Goal: Transaction & Acquisition: Obtain resource

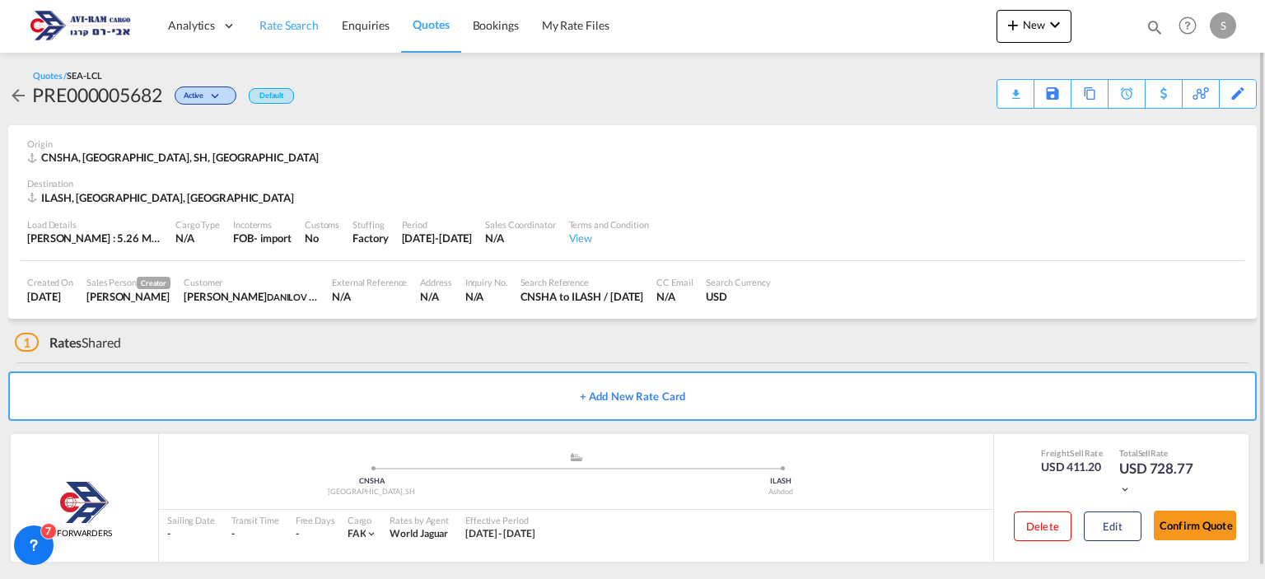
click at [273, 26] on span "Rate Search" at bounding box center [288, 25] width 59 height 14
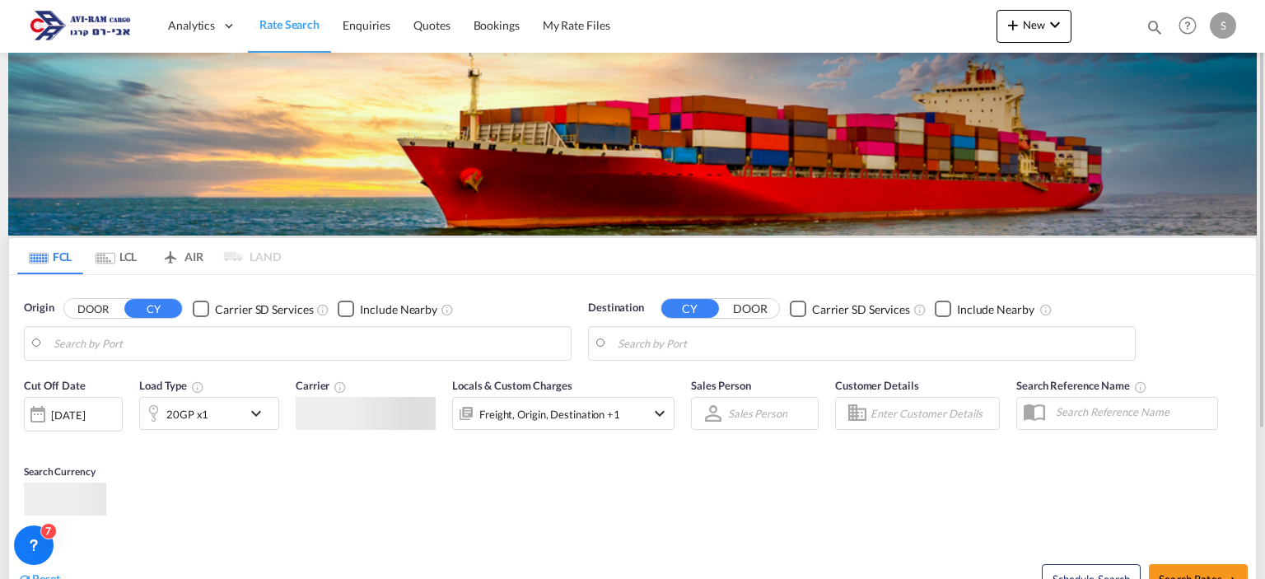
type input "[GEOGRAPHIC_DATA], [GEOGRAPHIC_DATA]"
type input "Ashdod, ILASH"
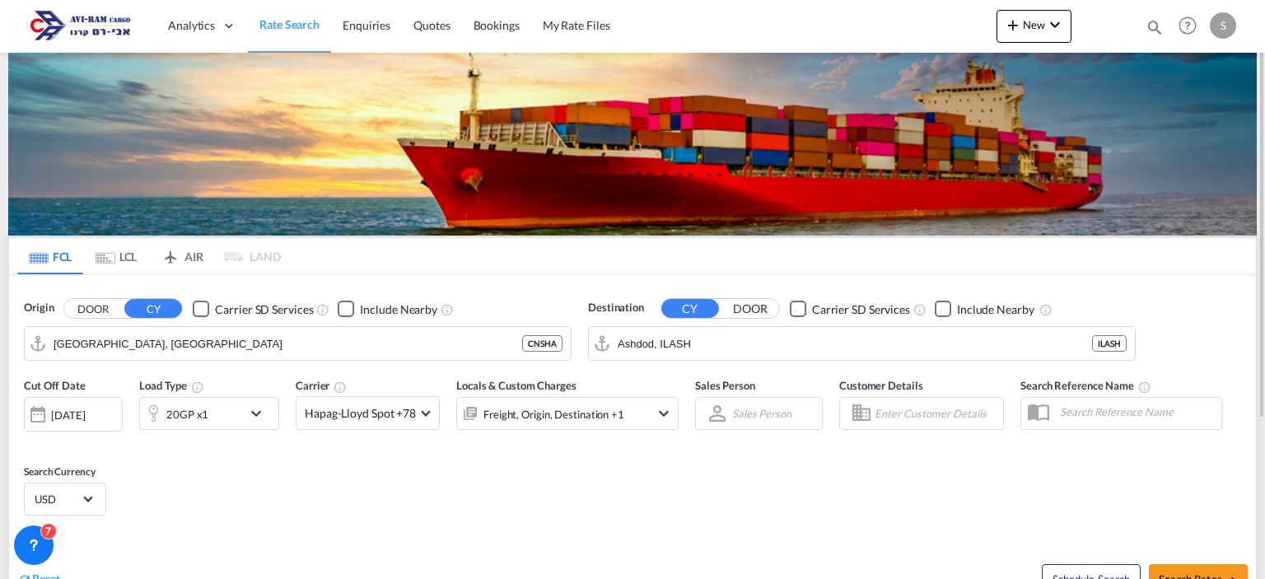
click at [116, 260] on md-tab-item "LCL" at bounding box center [116, 256] width 66 height 36
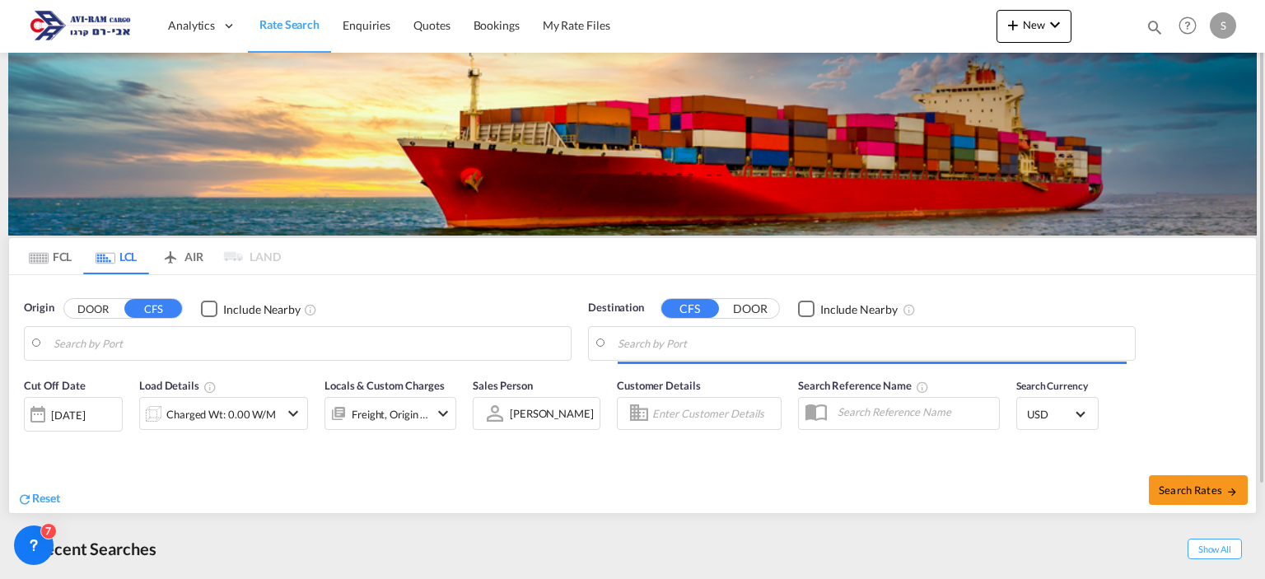
type input "[GEOGRAPHIC_DATA], SH, CNSHA"
type input "Ashdod, ILASH"
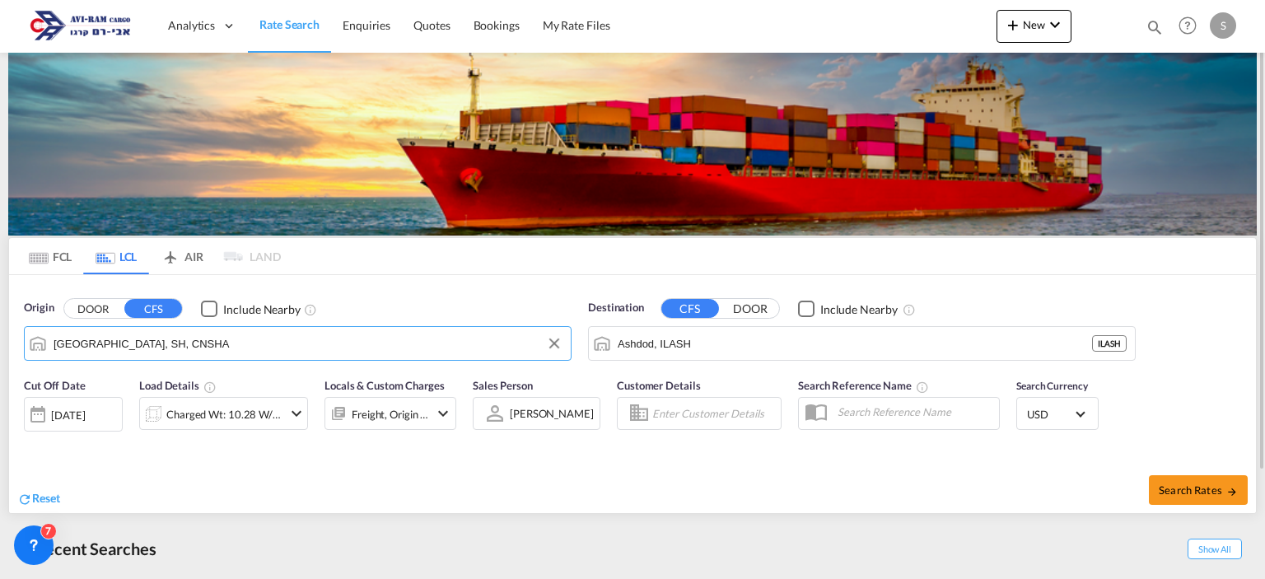
click at [155, 342] on input "[GEOGRAPHIC_DATA], SH, CNSHA" at bounding box center [308, 343] width 509 height 25
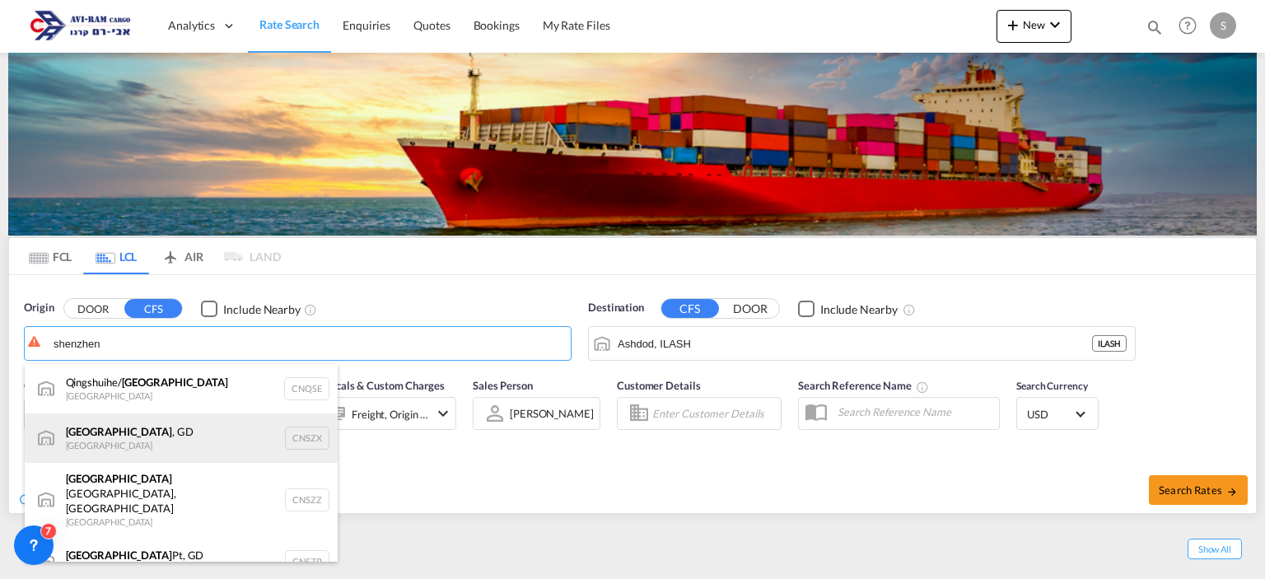
click at [124, 436] on div "[GEOGRAPHIC_DATA] , GD [GEOGRAPHIC_DATA] CNSZX" at bounding box center [181, 438] width 313 height 49
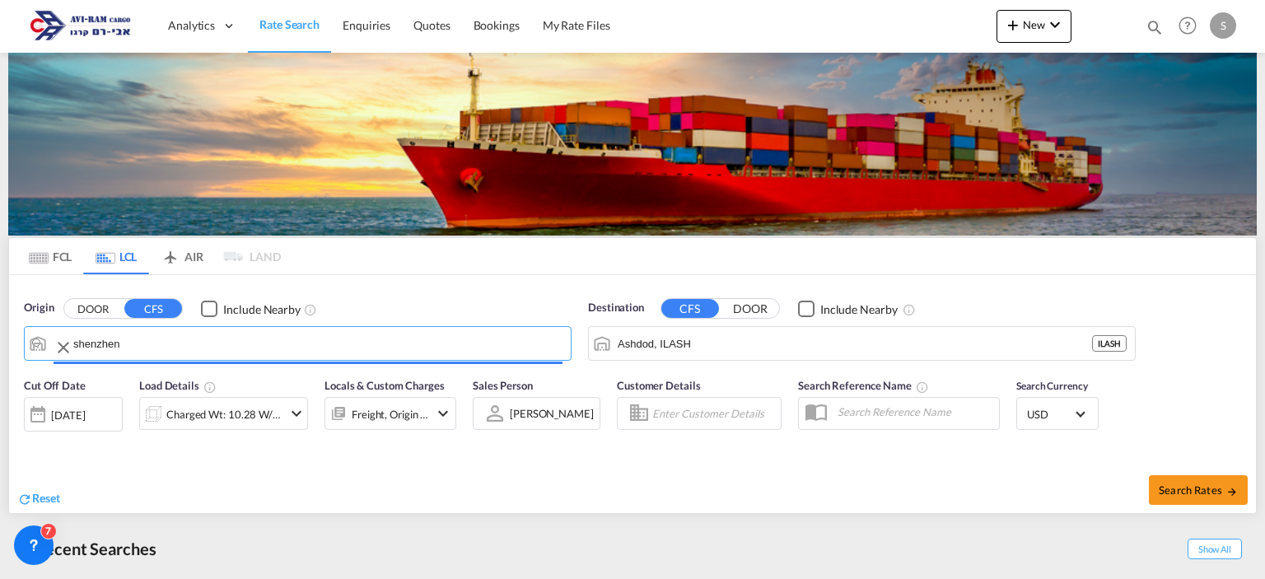
type input "[GEOGRAPHIC_DATA], GD, CNSZX"
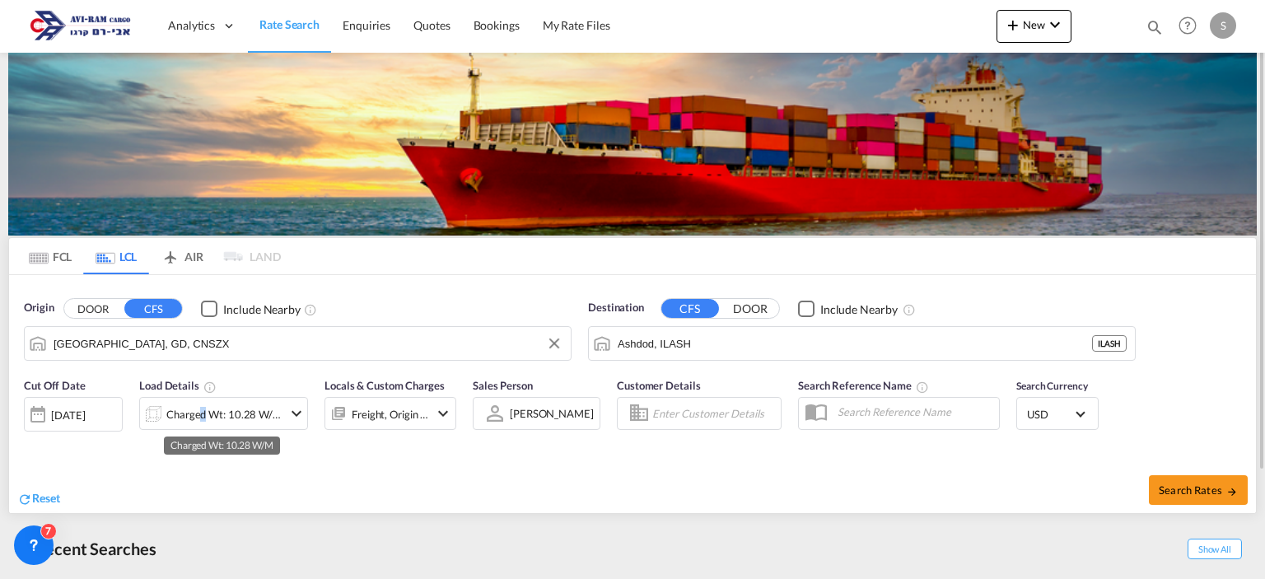
click at [197, 415] on div "Charged Wt: 10.28 W/M" at bounding box center [224, 414] width 116 height 23
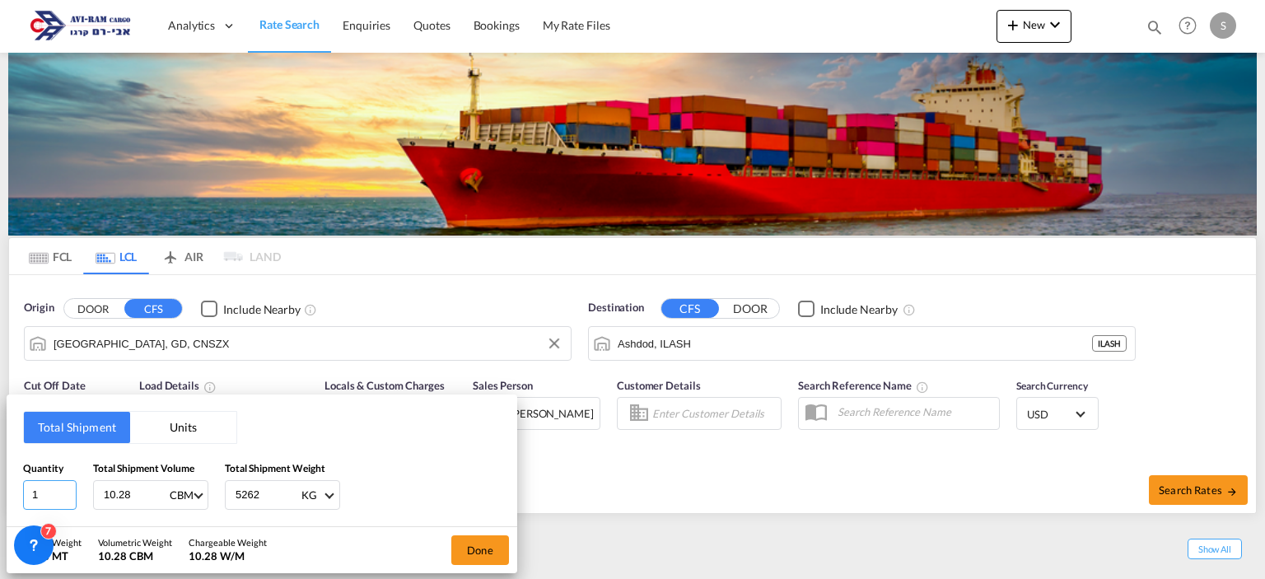
type input "1"
drag, startPoint x: 171, startPoint y: 430, endPoint x: 161, endPoint y: 437, distance: 12.4
click at [171, 429] on button "Units" at bounding box center [183, 427] width 106 height 31
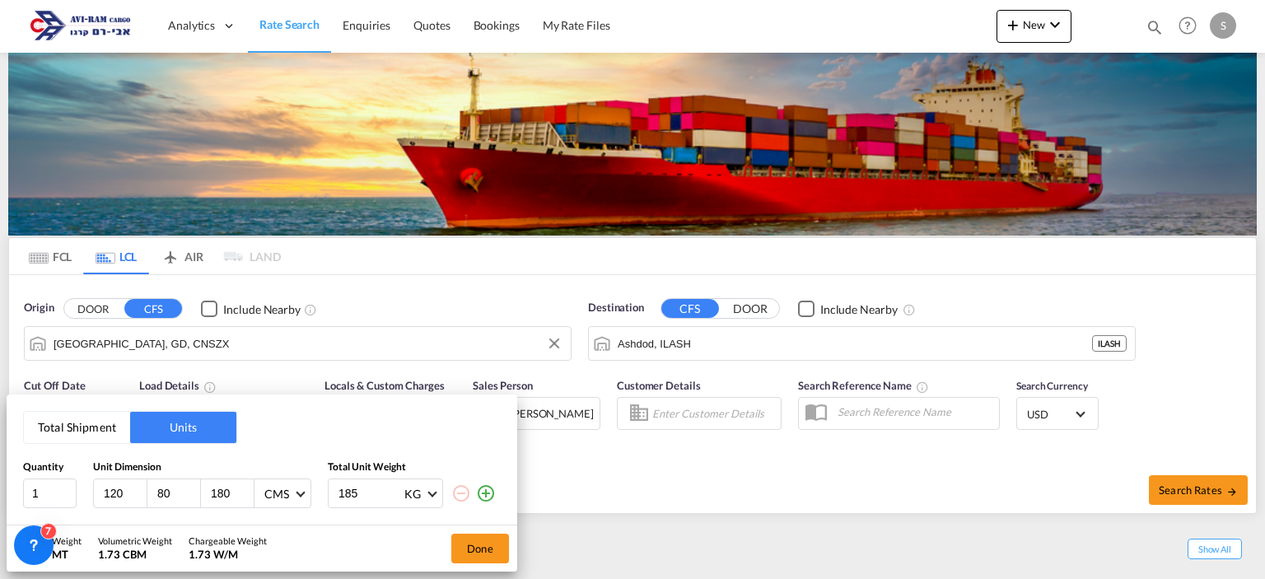
drag, startPoint x: 178, startPoint y: 488, endPoint x: 143, endPoint y: 484, distance: 35.8
click at [143, 484] on div "120 80 180 CMS CMS Inches" at bounding box center [202, 494] width 218 height 30
type input "101"
type input "100"
type input "300"
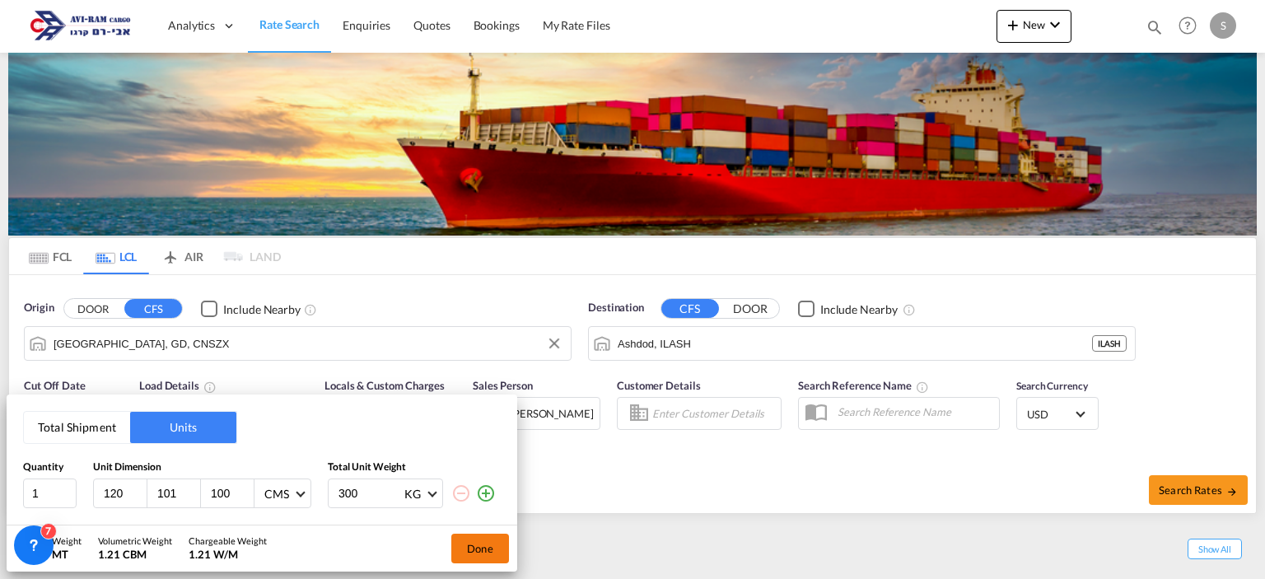
click at [486, 544] on button "Done" at bounding box center [480, 549] width 58 height 30
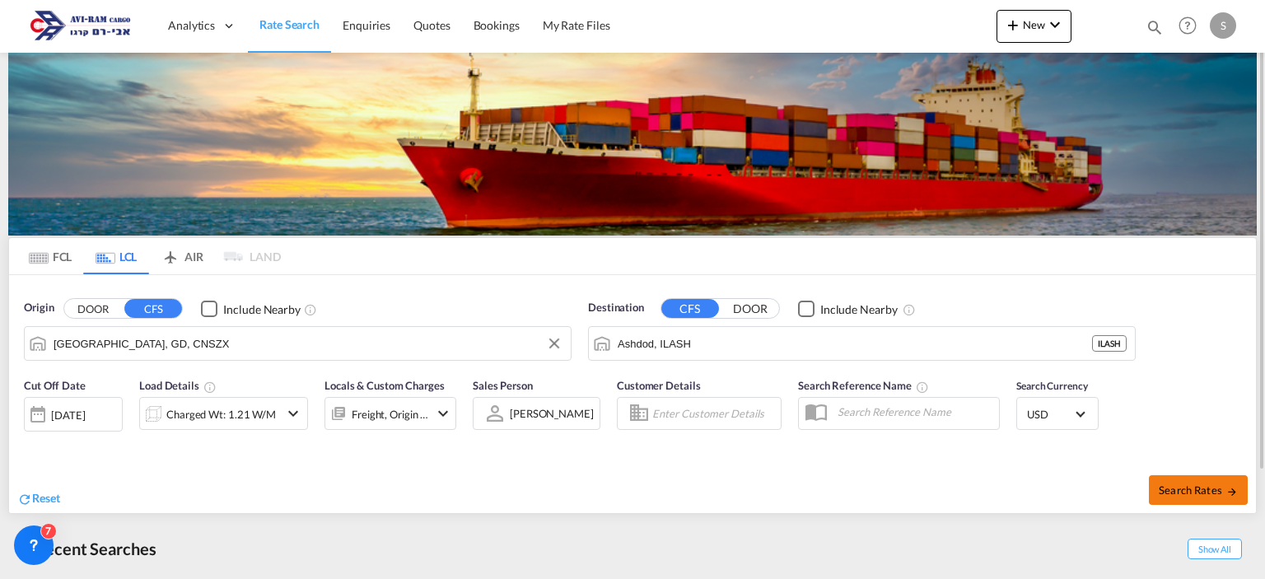
click at [1199, 489] on span "Search Rates" at bounding box center [1198, 490] width 79 height 13
type input "CNSZX to ILASH / [DATE]"
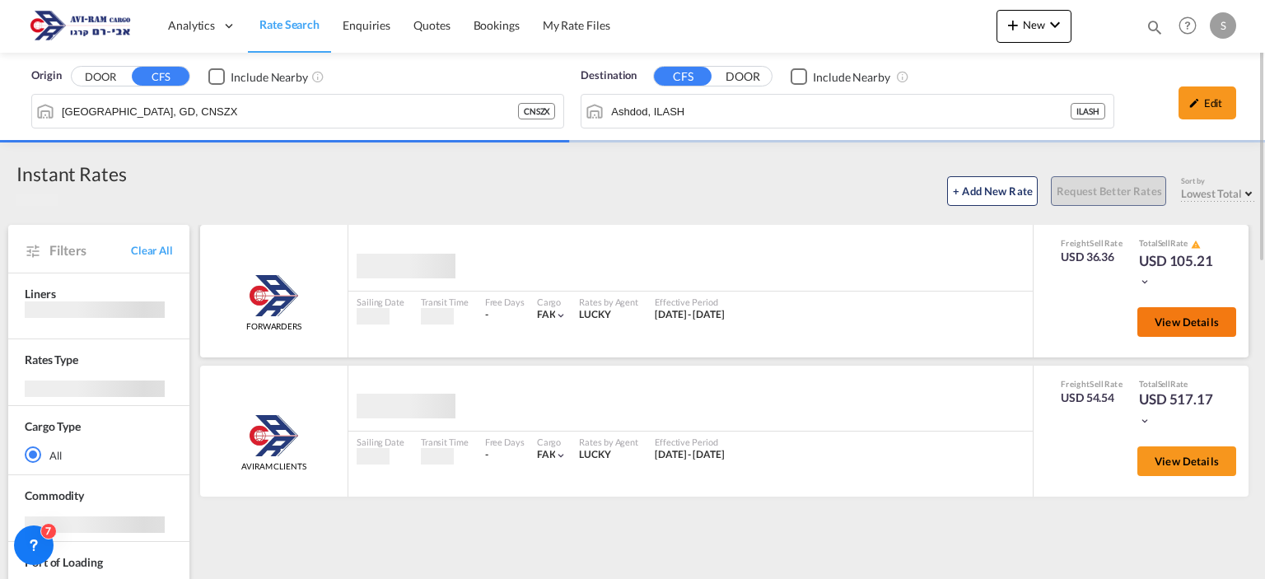
click at [1173, 318] on span "View Details" at bounding box center [1187, 321] width 64 height 13
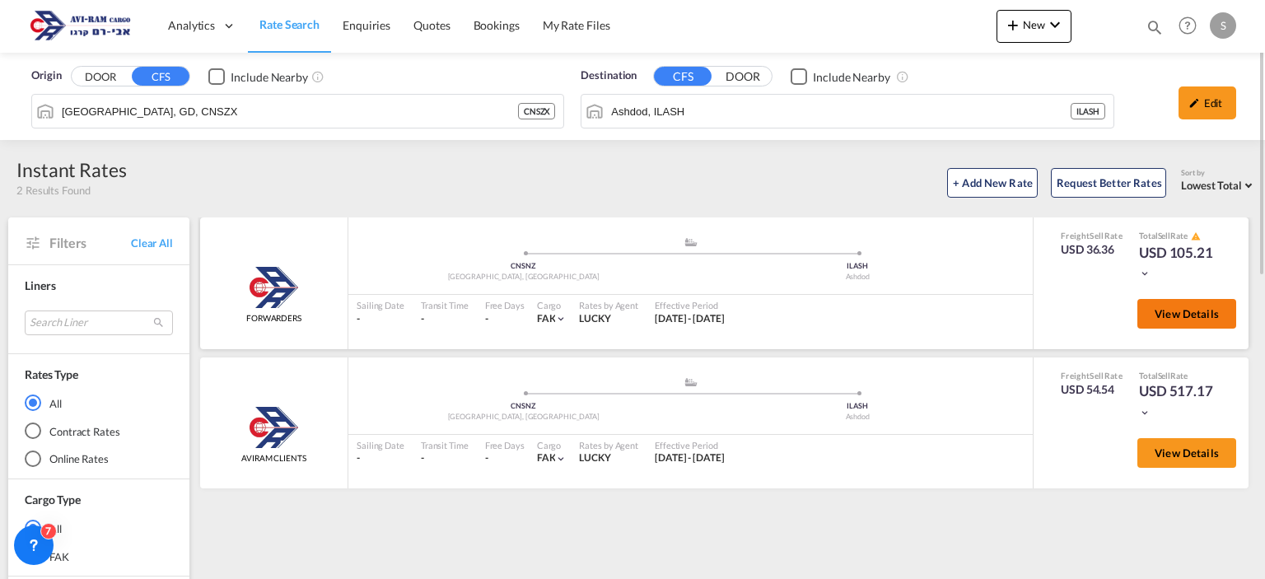
click at [1173, 318] on span "View Details" at bounding box center [1187, 313] width 64 height 13
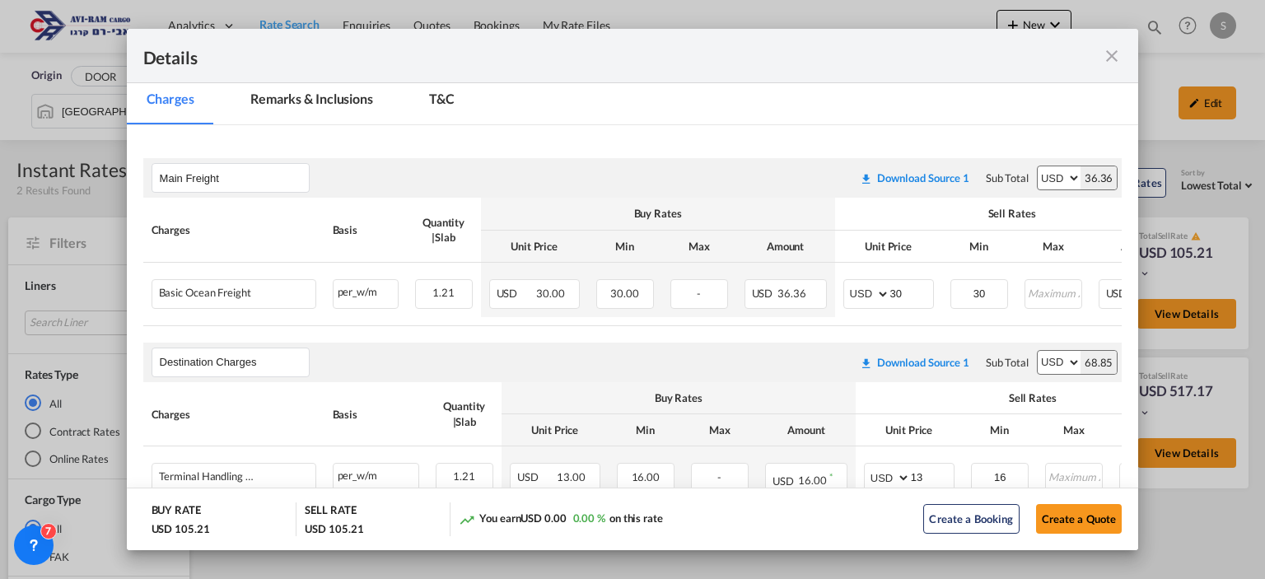
scroll to position [230, 0]
drag, startPoint x: 895, startPoint y: 298, endPoint x: 813, endPoint y: 322, distance: 85.0
click at [817, 319] on table "Charges Basis Quantity | Slab Buy Rates Sell Rates Comments Action Unit Price M…" at bounding box center [726, 260] width 1167 height 128
type input "40"
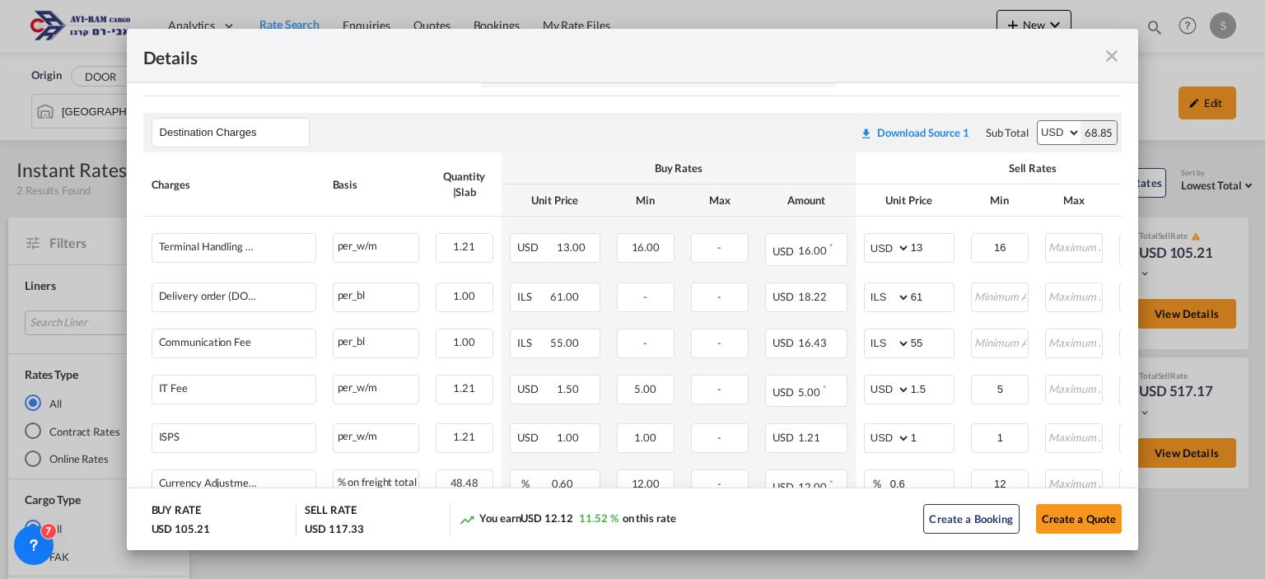
scroll to position [488, 0]
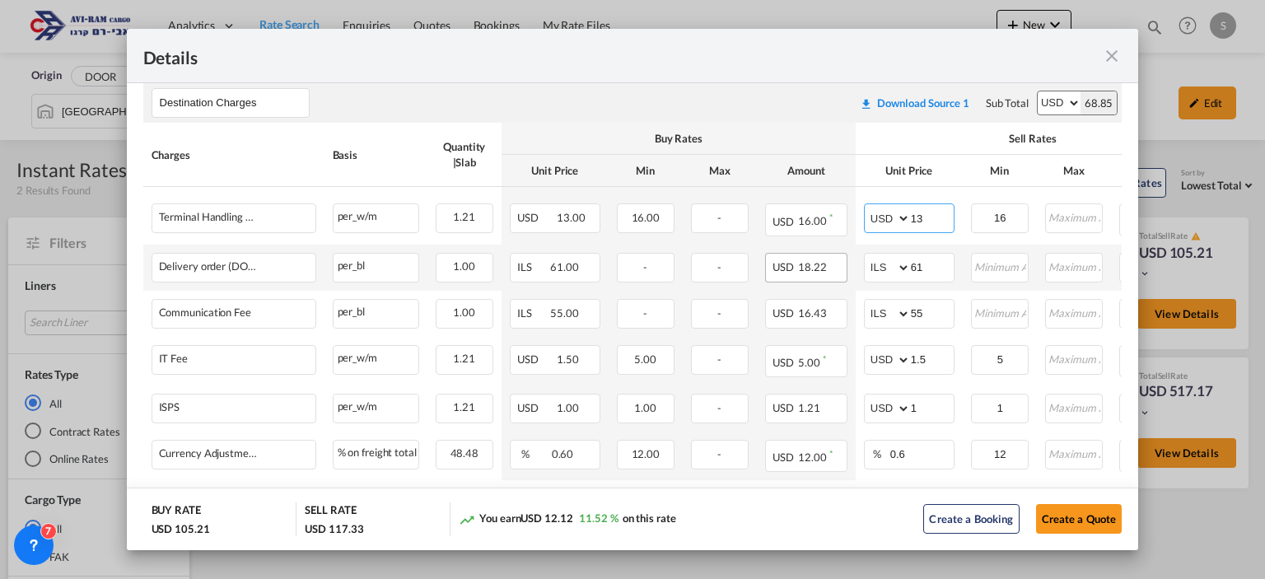
drag, startPoint x: 936, startPoint y: 217, endPoint x: 793, endPoint y: 257, distance: 148.1
click at [794, 256] on tbody "Terminal Handling Charge - Destination Please Enter Already Exists per_w/m per_…" at bounding box center [737, 333] width 1188 height 293
type input "16"
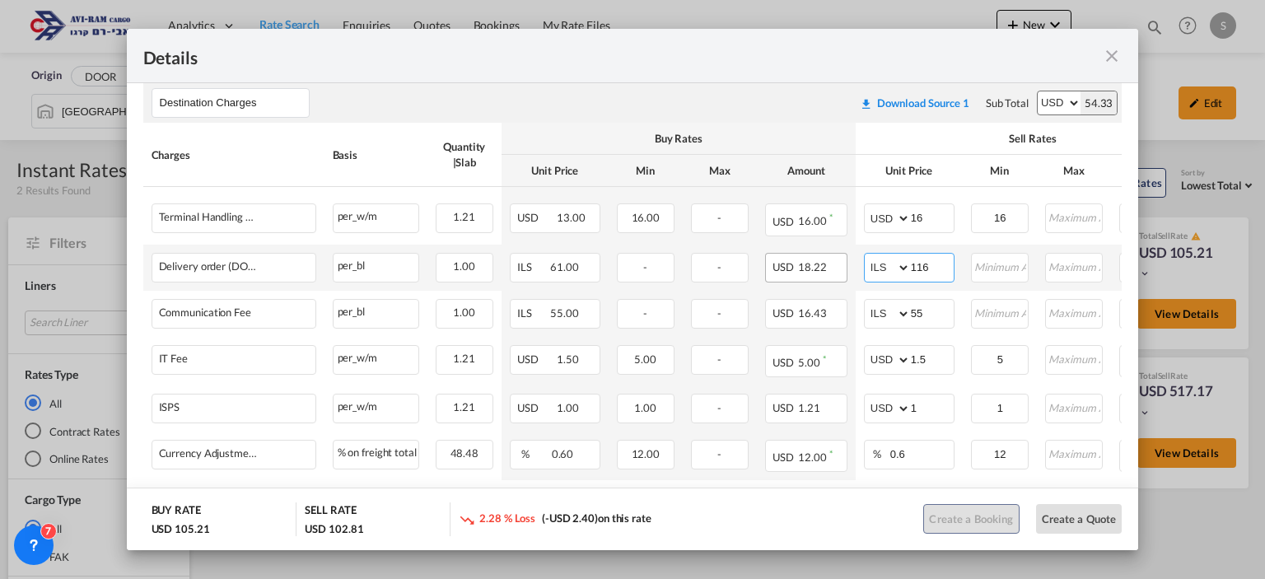
type input "116"
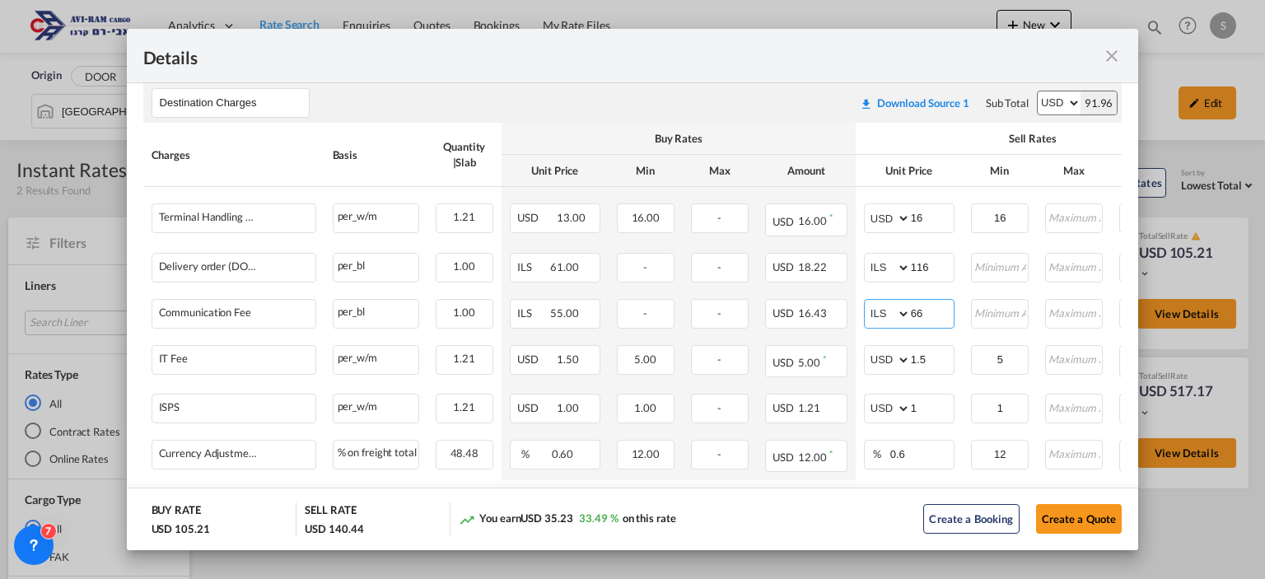
type input "66"
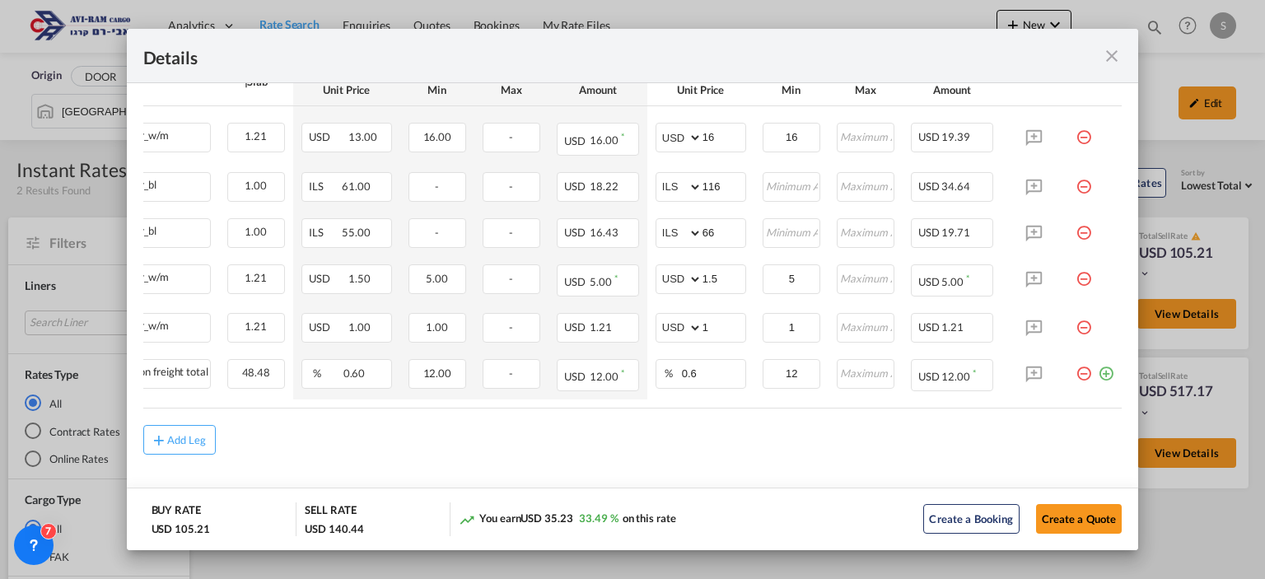
scroll to position [0, 221]
click at [1098, 367] on md-icon "icon-plus-circle-outline green-400-fg" at bounding box center [1106, 367] width 16 height 16
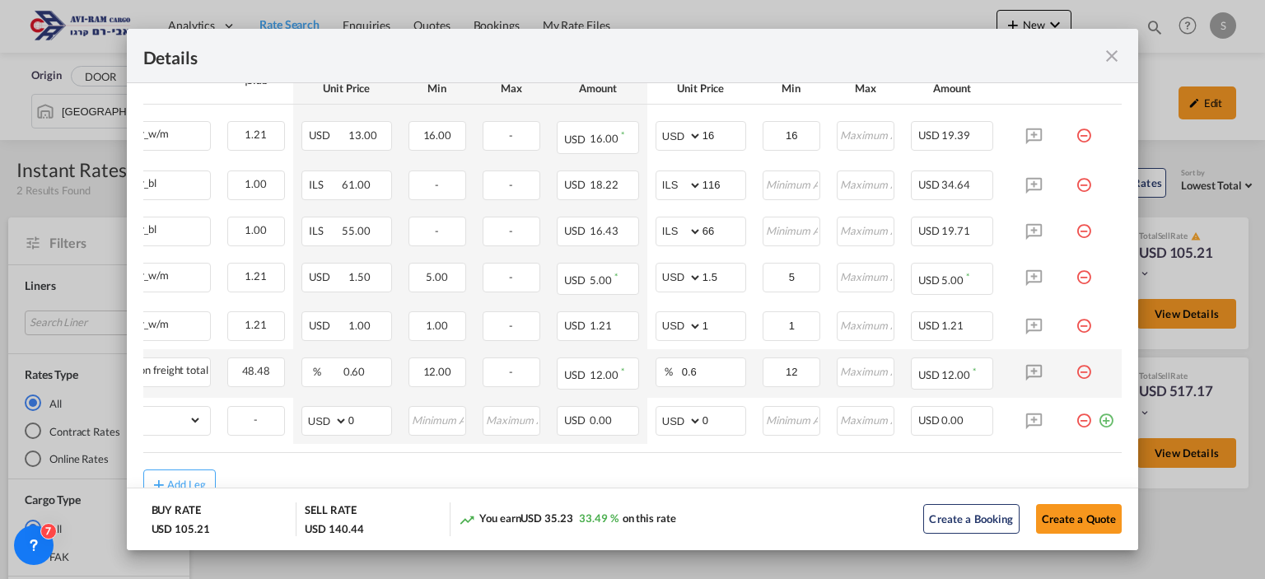
scroll to position [0, 0]
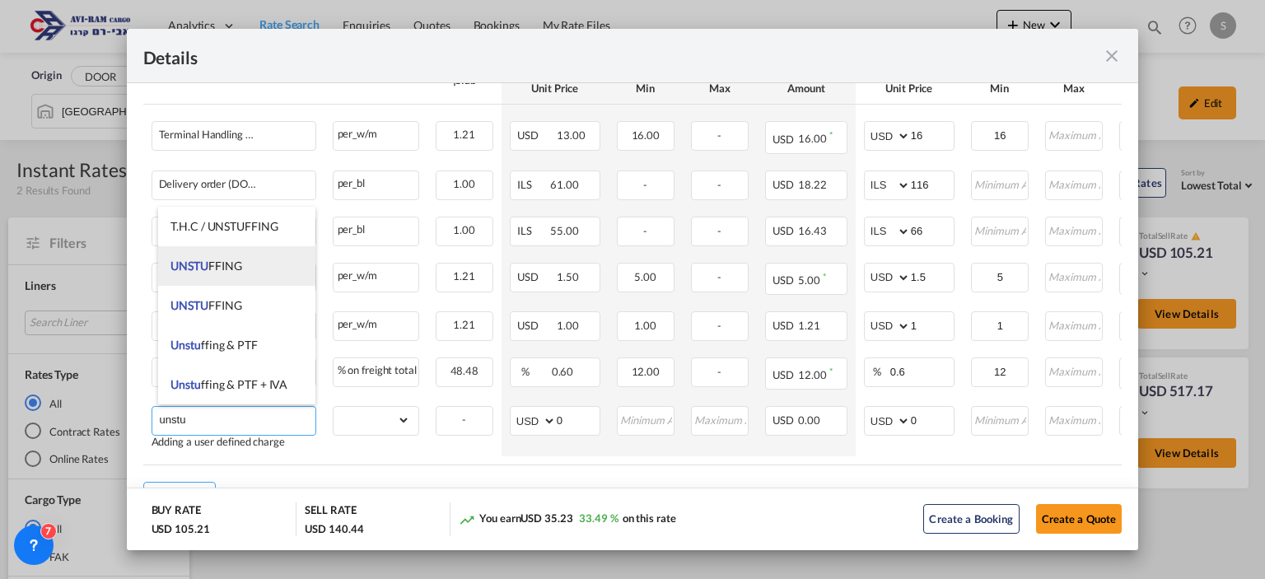
click at [235, 255] on li "UNSTU FFING" at bounding box center [236, 266] width 157 height 40
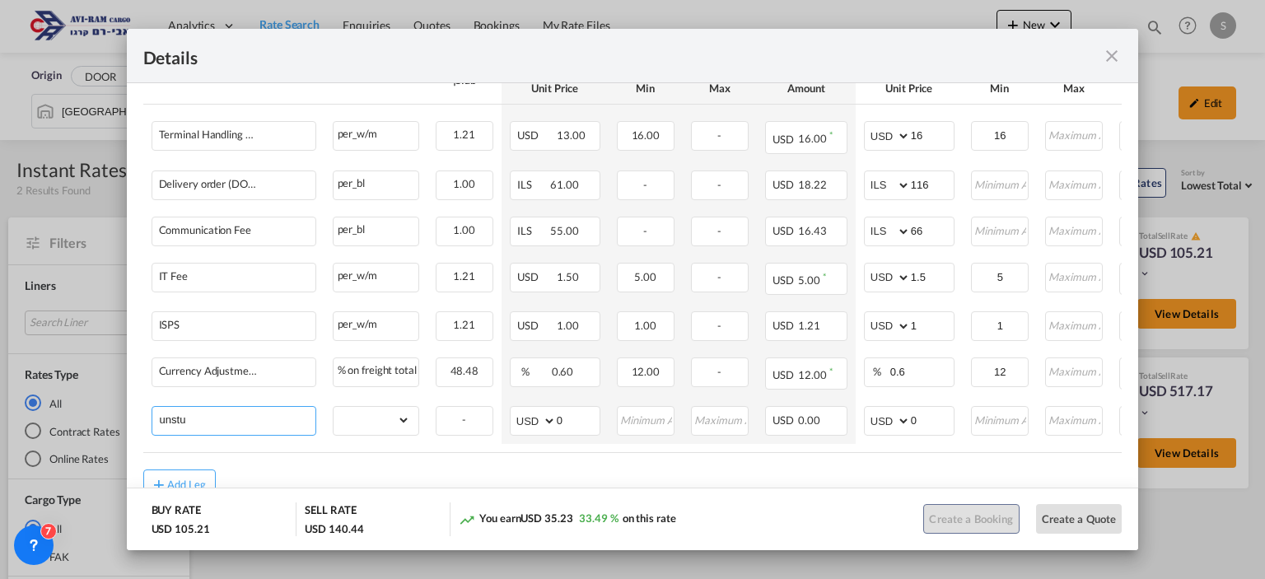
type input "UNSTUFFING"
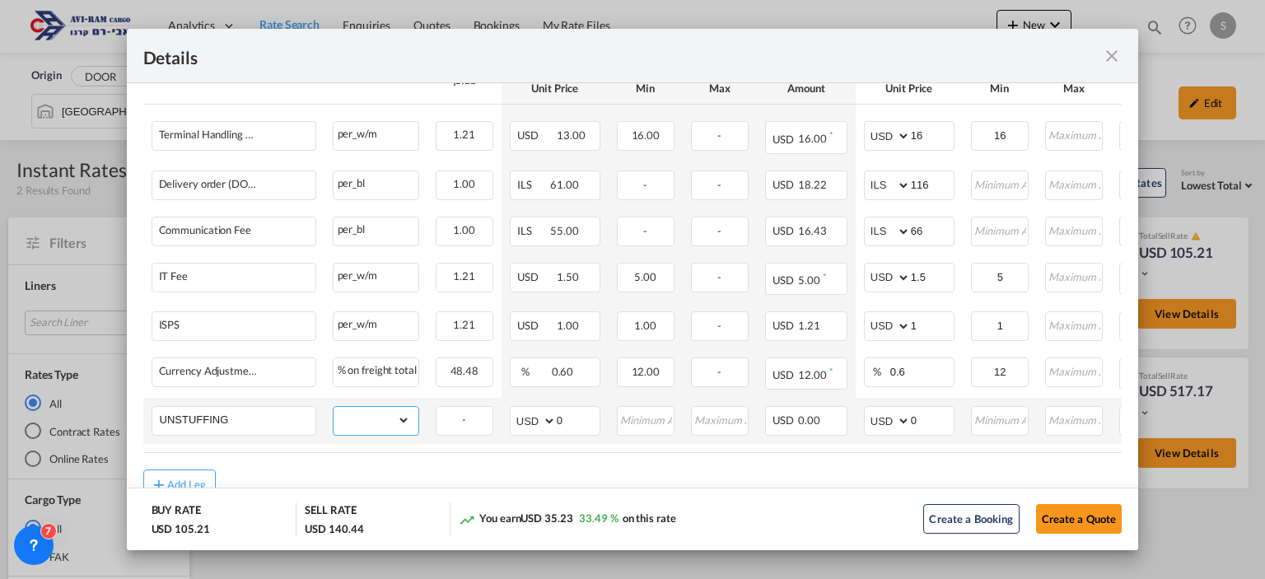
click at [395, 418] on select "gross_weight volumetric_weight per_shipment per_bl per_km per_hawb per_kg flat …" at bounding box center [372, 420] width 77 height 26
select select "per_ton"
click at [334, 407] on select "gross_weight volumetric_weight per_shipment per_bl per_km per_hawb per_kg flat …" at bounding box center [372, 420] width 77 height 26
drag, startPoint x: 923, startPoint y: 414, endPoint x: 903, endPoint y: 411, distance: 20.0
click at [903, 411] on md-input-container "AED AFN ALL AMD ANG AOA ARS AUD AWG AZN BAM BBD BDT BGN BHD BIF BMD BND BOB BRL…" at bounding box center [909, 421] width 91 height 30
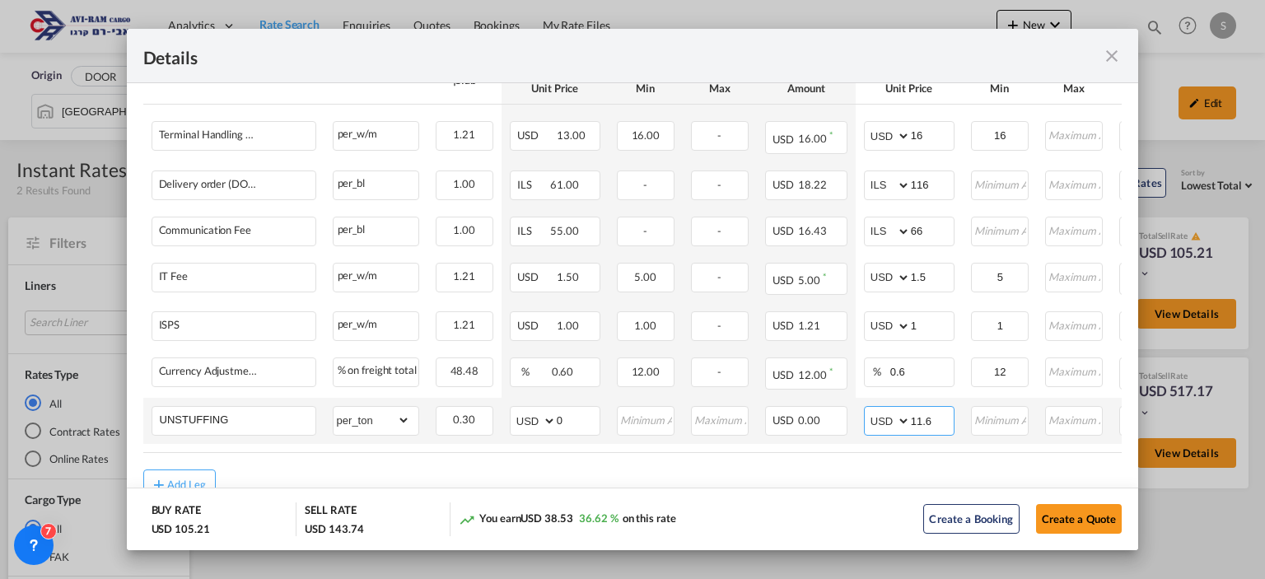
type input "11.6"
type input "12"
click at [185, 483] on div "Add Leg" at bounding box center [187, 488] width 40 height 10
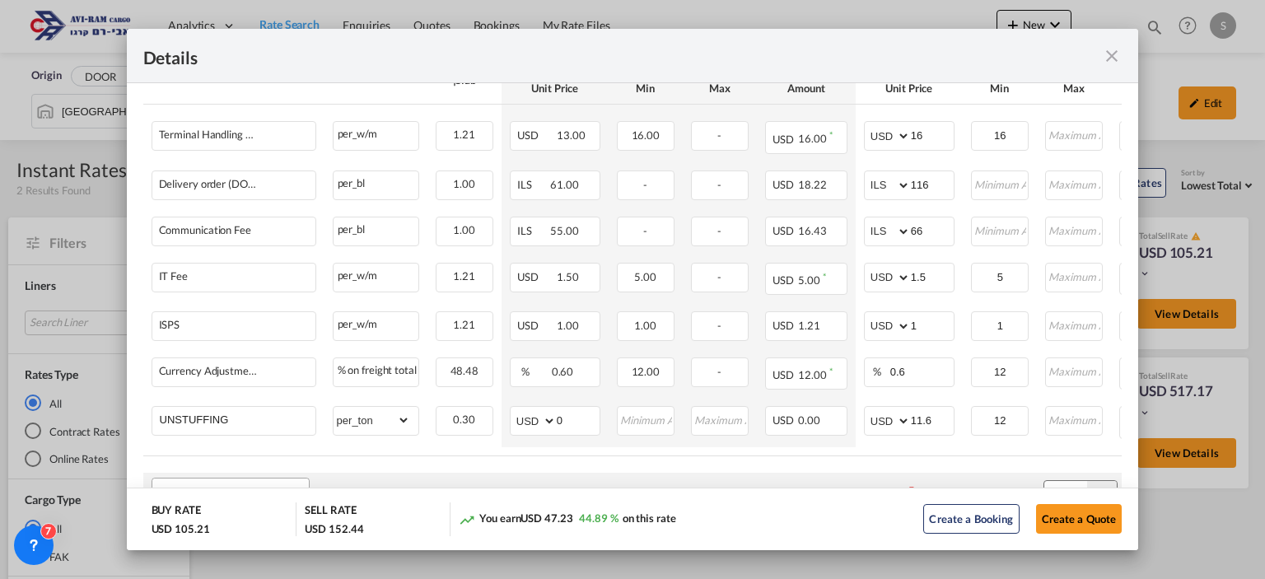
click at [262, 481] on input "Leg Name" at bounding box center [234, 492] width 149 height 25
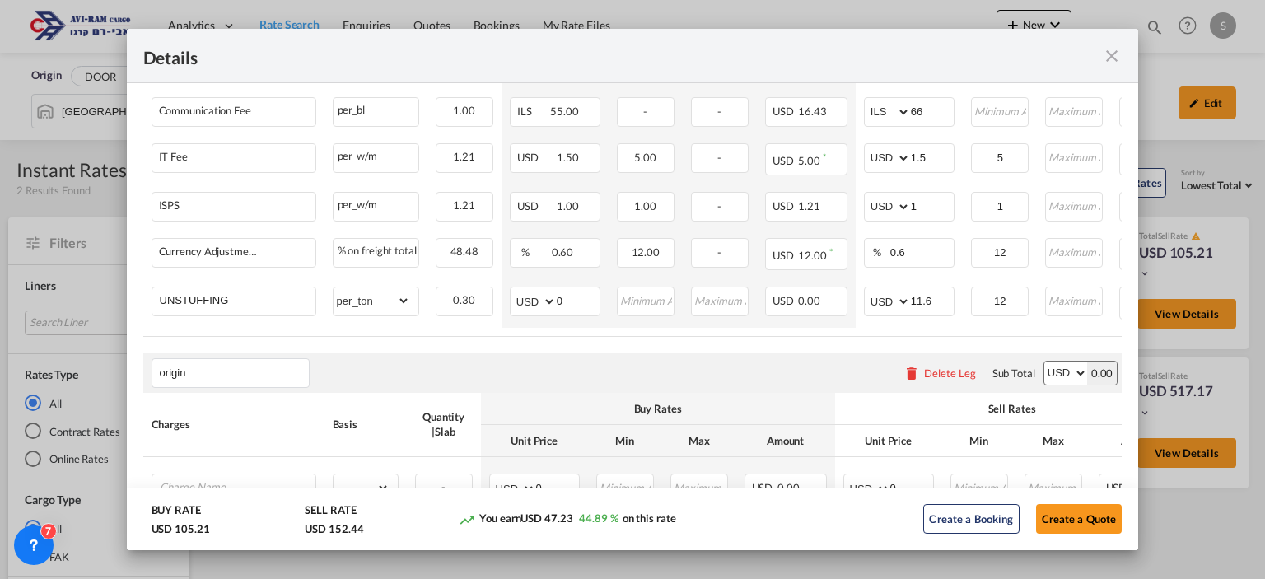
scroll to position [699, 0]
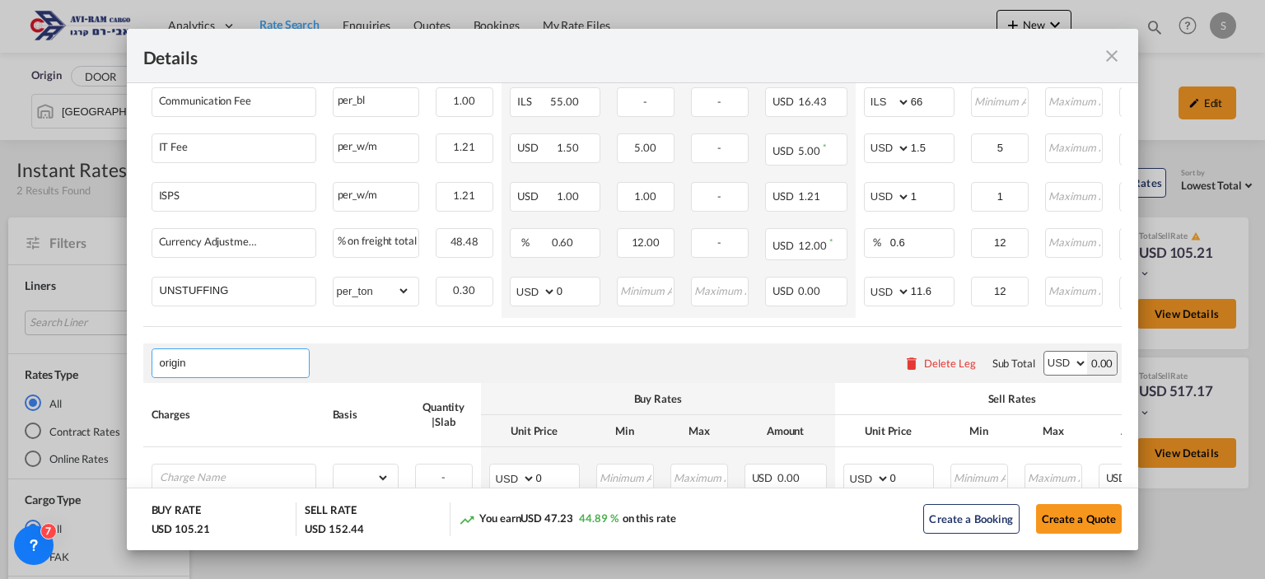
click at [189, 358] on input "origin" at bounding box center [234, 363] width 149 height 25
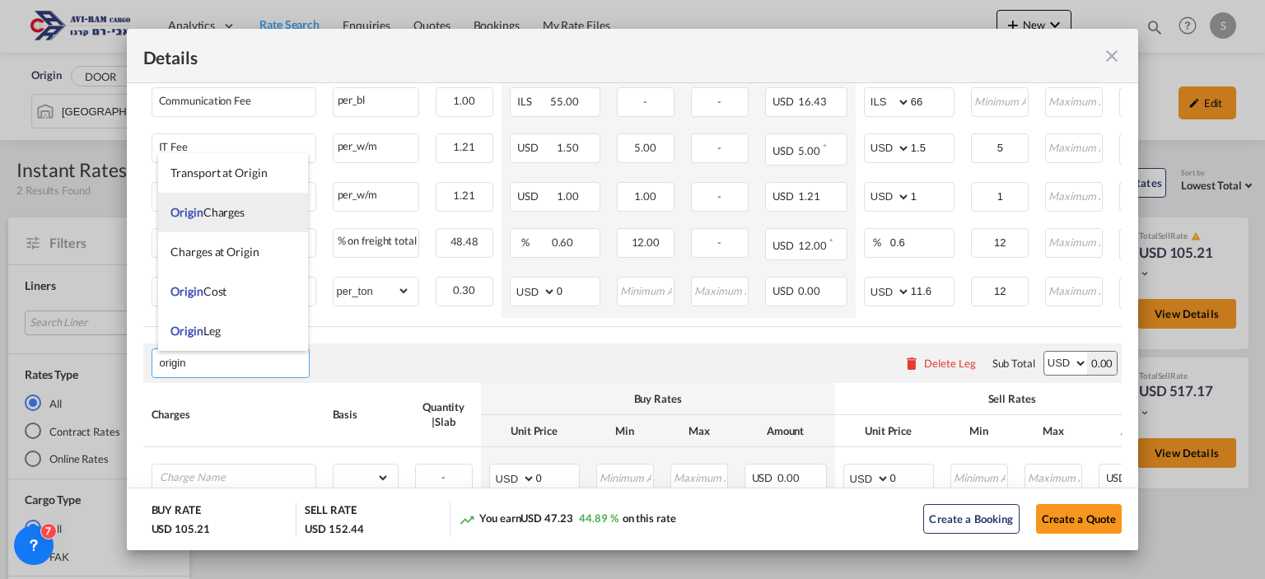
click at [243, 208] on span "Origin Charges" at bounding box center [208, 212] width 74 height 14
type input "Origin Charges"
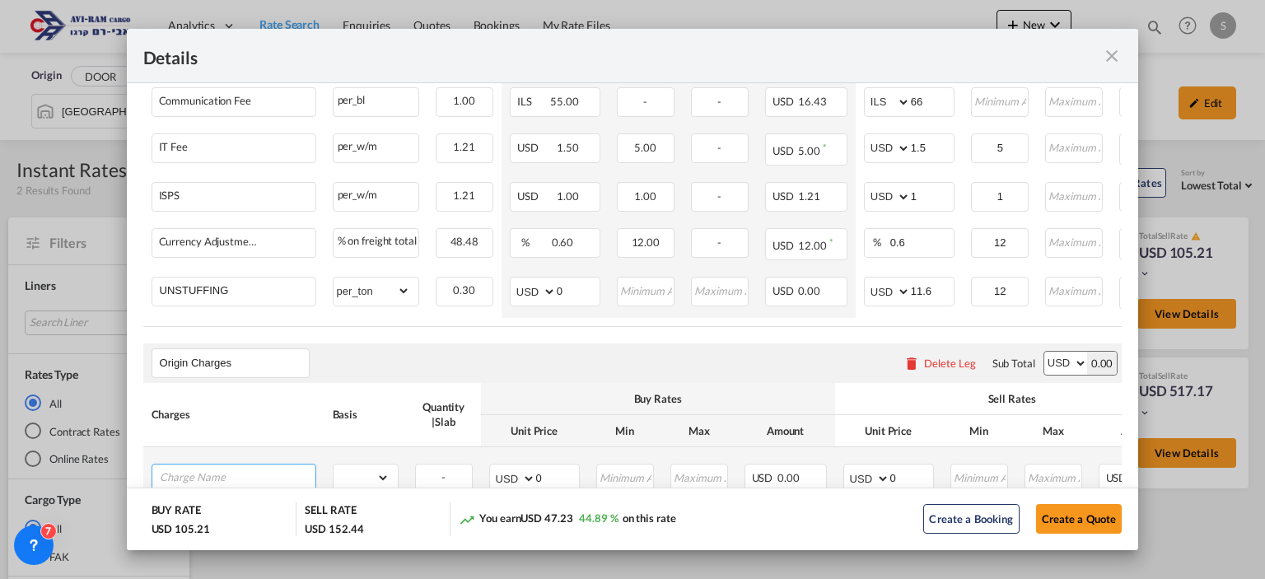
click at [219, 474] on input "Charge Name" at bounding box center [238, 477] width 156 height 25
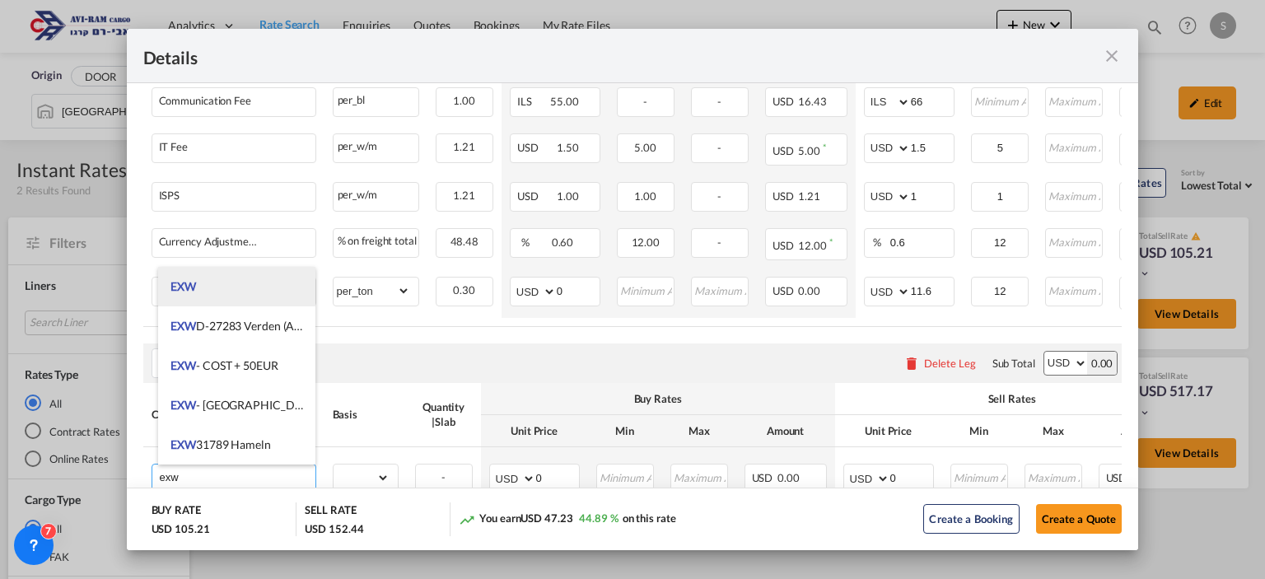
click at [260, 289] on li "EXW" at bounding box center [236, 287] width 157 height 40
type input "EXW"
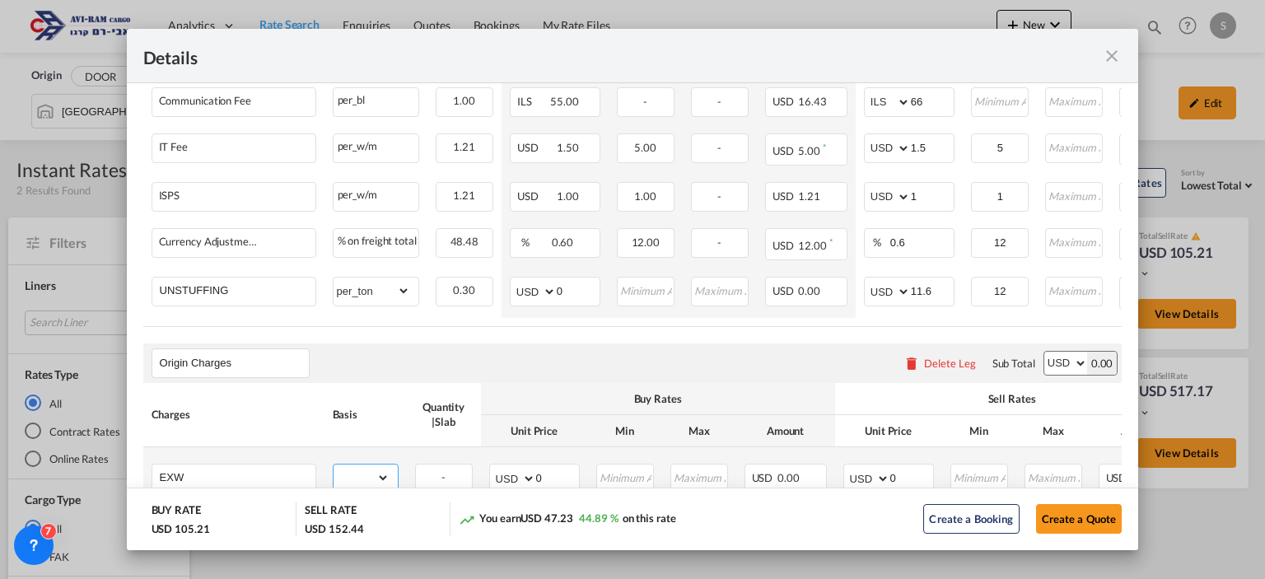
click at [349, 479] on select "gross_weight volumetric_weight per_shipment per_bl per_km per_hawb per_kg flat …" at bounding box center [362, 478] width 56 height 26
select select "per_shipment"
click at [334, 465] on select "gross_weight volumetric_weight per_shipment per_bl per_km per_hawb per_kg flat …" at bounding box center [362, 478] width 56 height 26
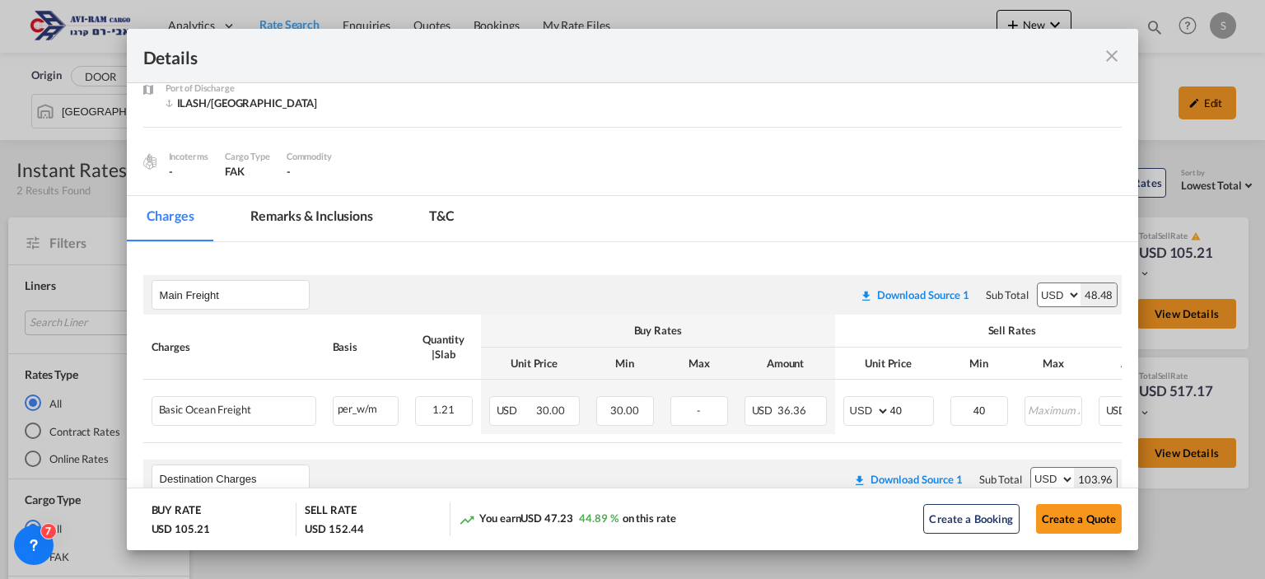
scroll to position [107, 0]
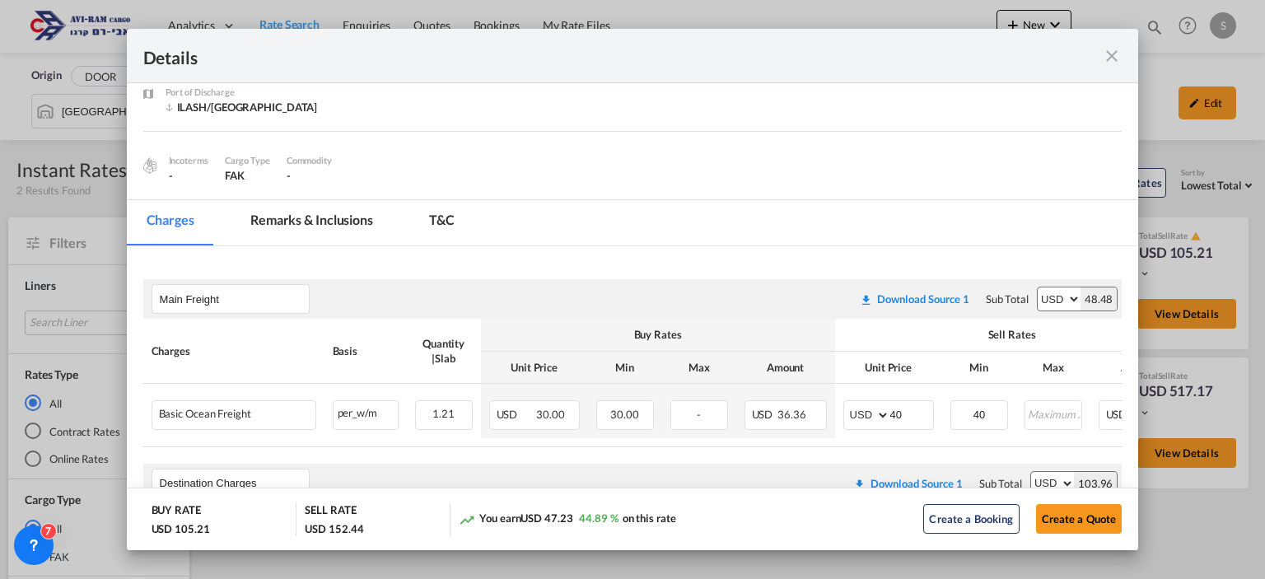
click at [1114, 52] on md-icon "icon-close fg-AAA8AD m-0 cursor" at bounding box center [1112, 56] width 20 height 20
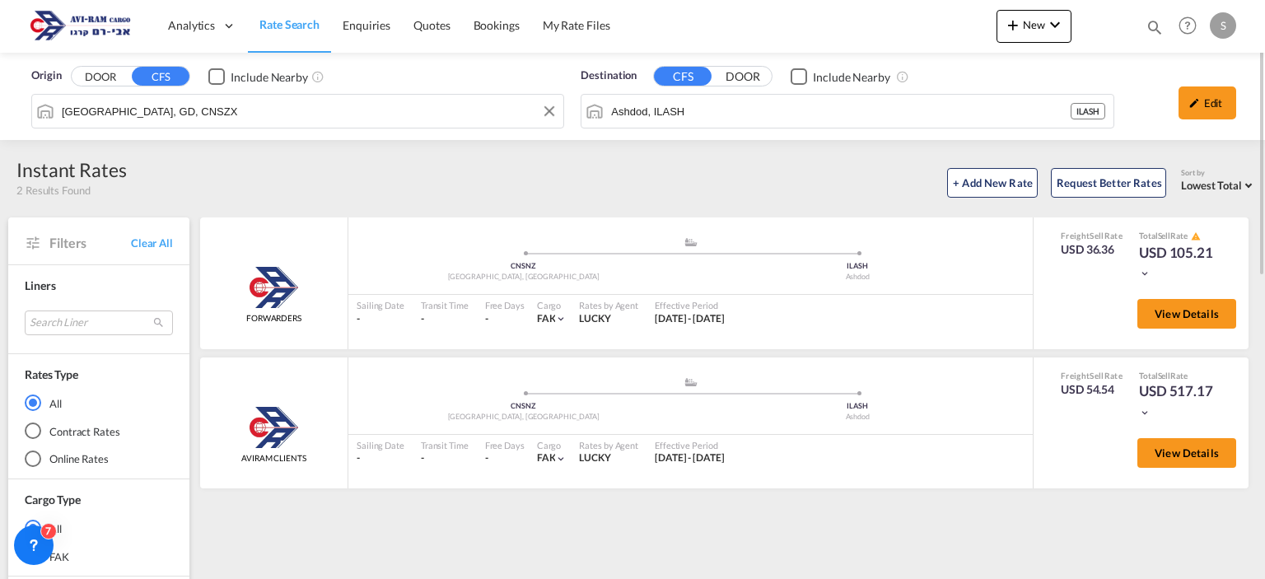
click at [185, 111] on input "[GEOGRAPHIC_DATA], GD, CNSZX" at bounding box center [308, 111] width 493 height 25
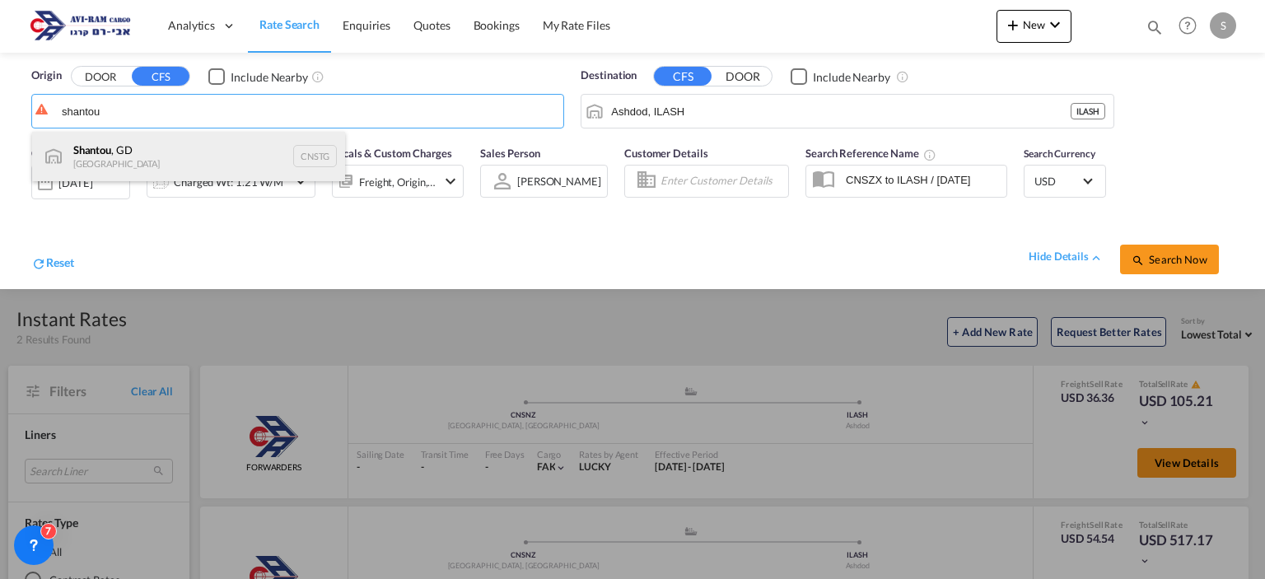
click at [143, 152] on div "[GEOGRAPHIC_DATA] , GD [GEOGRAPHIC_DATA] CNSTG" at bounding box center [188, 156] width 313 height 49
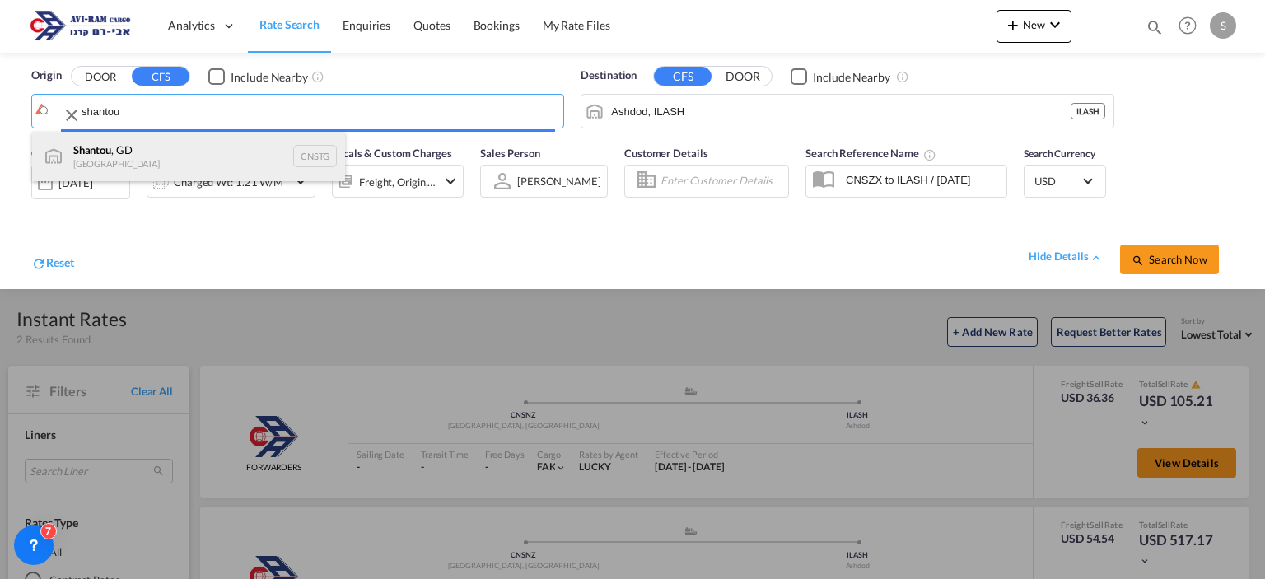
type input "Shantou, GD, CNSTG"
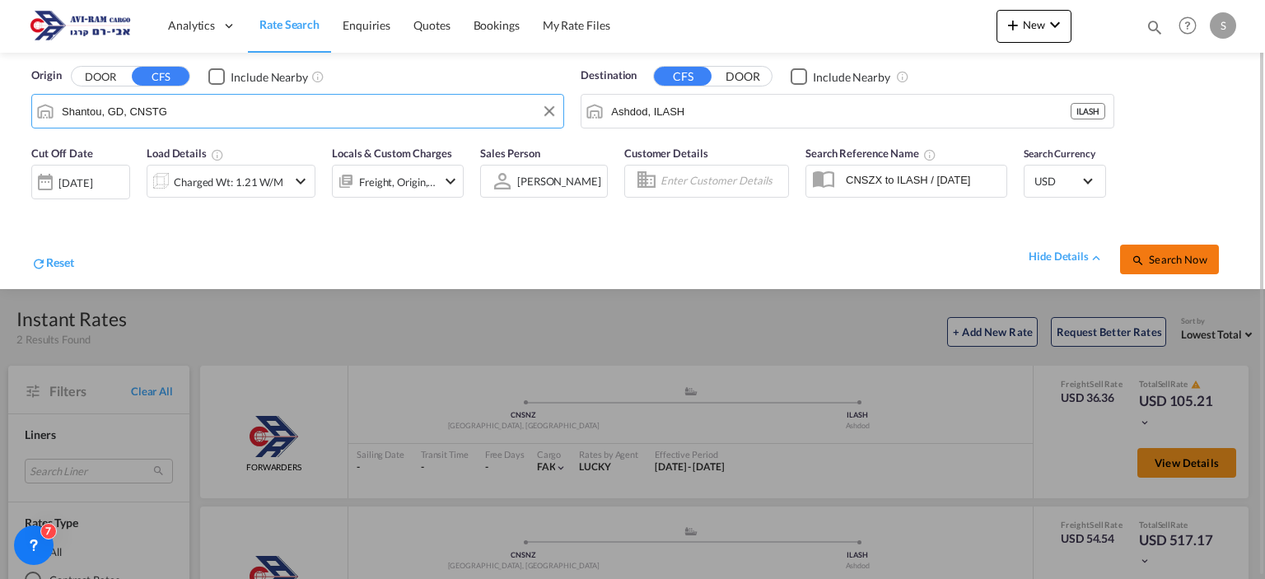
click at [1148, 249] on button "Search Now" at bounding box center [1169, 260] width 99 height 30
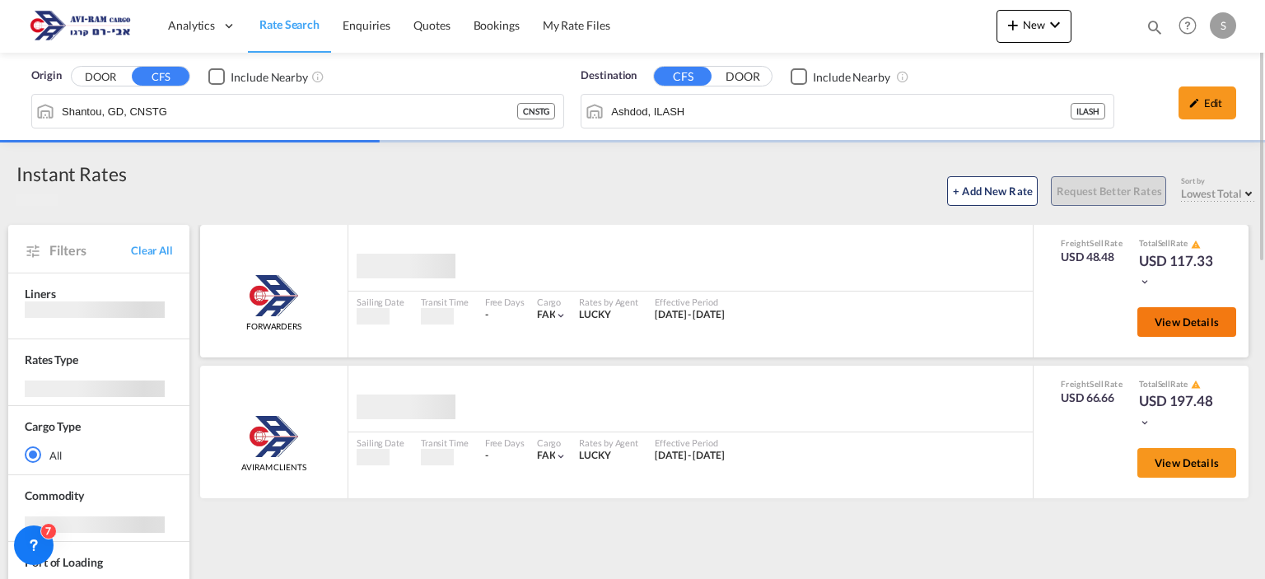
click at [1163, 308] on button "View Details" at bounding box center [1187, 322] width 99 height 30
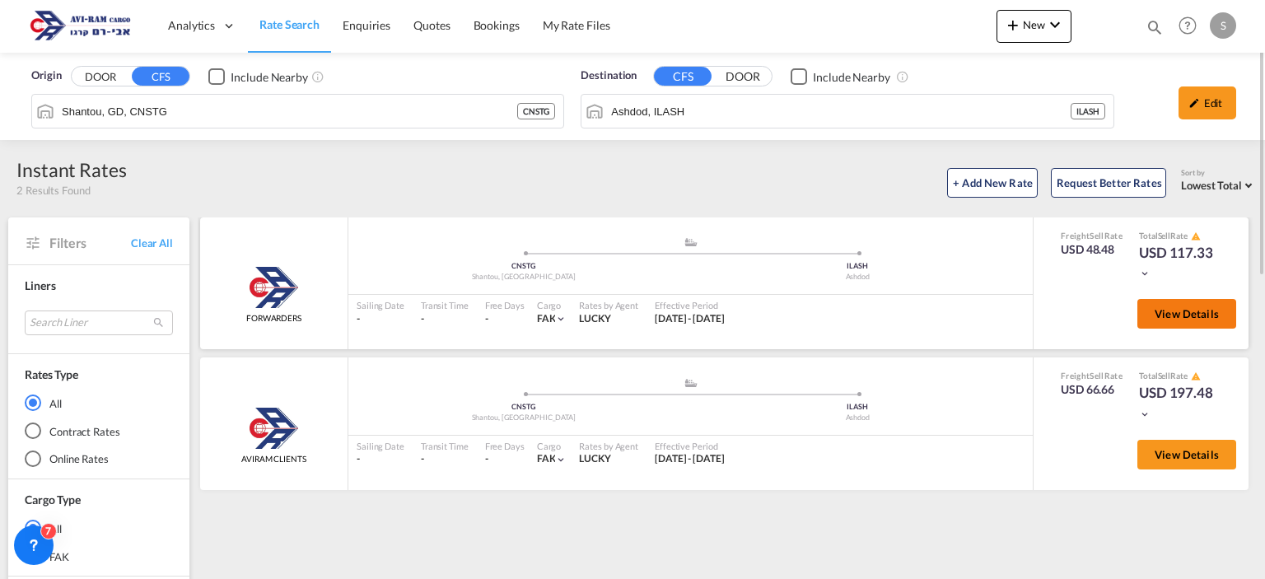
click at [1170, 315] on span "View Details" at bounding box center [1187, 313] width 64 height 13
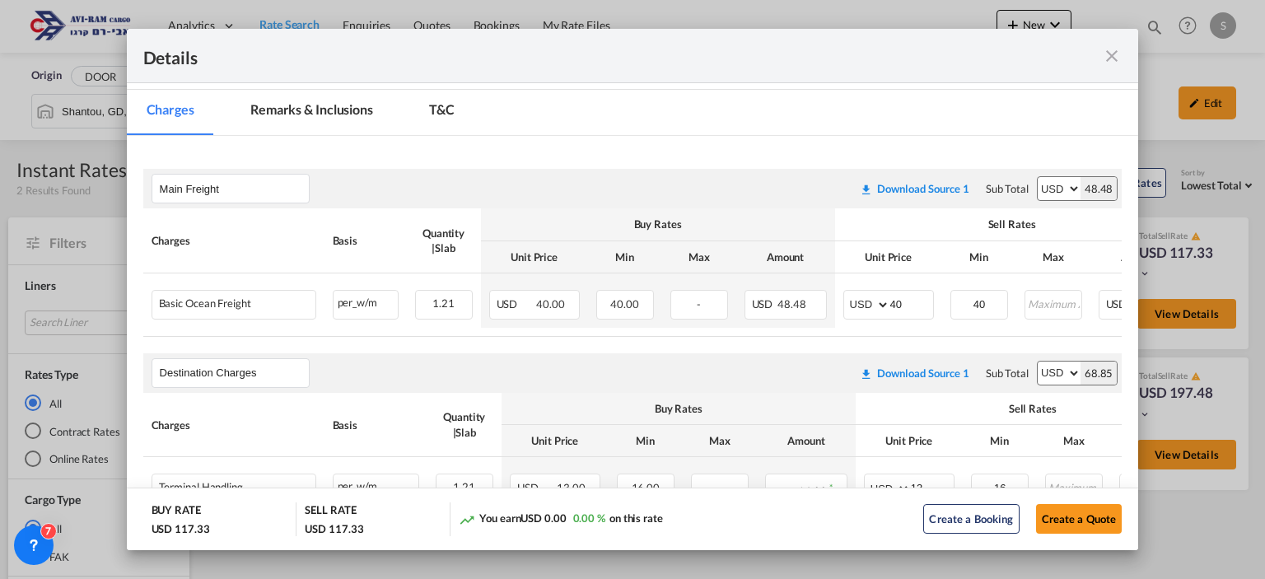
scroll to position [221, 0]
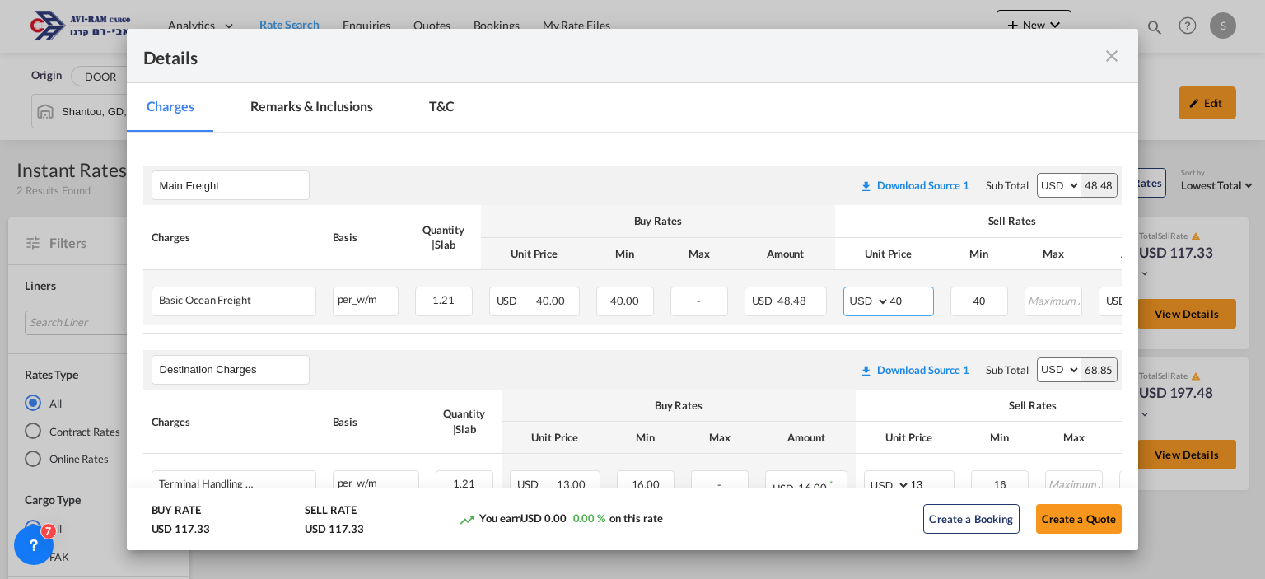
drag, startPoint x: 900, startPoint y: 296, endPoint x: 857, endPoint y: 302, distance: 43.3
click at [857, 302] on md-input-container "AED AFN ALL AMD ANG AOA ARS AUD AWG AZN BAM BBD BDT BGN BHD BIF BMD BND [PERSON…" at bounding box center [888, 302] width 91 height 30
type input "50"
drag, startPoint x: 843, startPoint y: 339, endPoint x: 852, endPoint y: 339, distance: 9.1
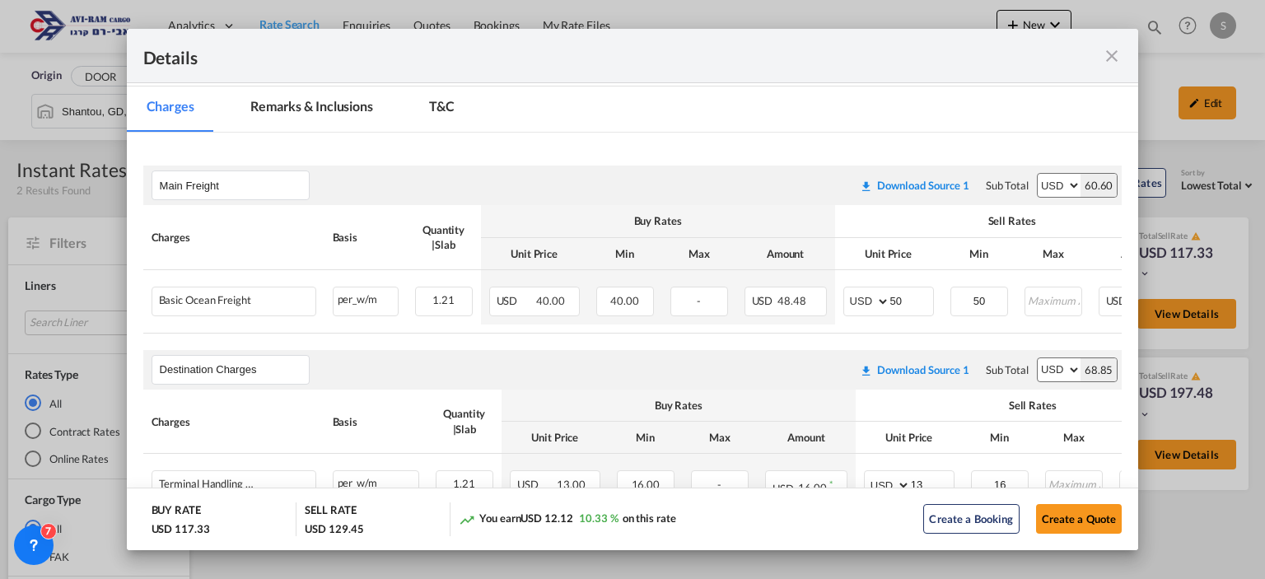
click at [852, 339] on air-lcl-rate-modification "Main Freight Please enter leg name Leg Name Already Exists Download Source 1 Su…" at bounding box center [632, 475] width 979 height 653
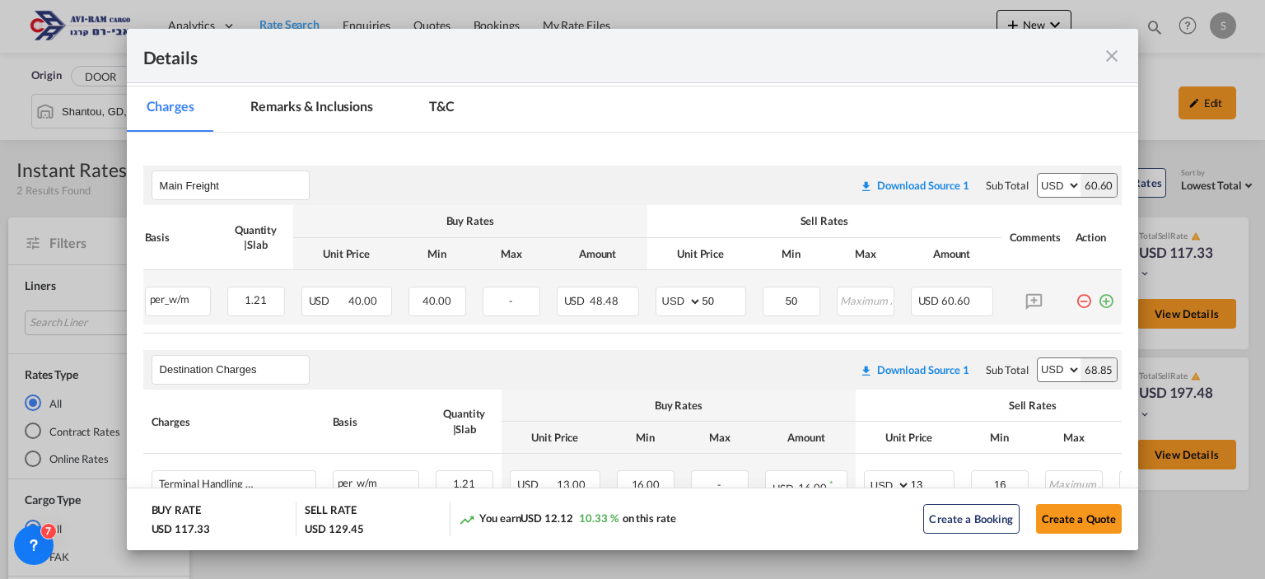
scroll to position [0, 199]
drag, startPoint x: 1094, startPoint y: 292, endPoint x: 1048, endPoint y: 312, distance: 50.2
click at [1098, 292] on md-icon "icon-plus-circle-outline green-400-fg" at bounding box center [1106, 295] width 16 height 16
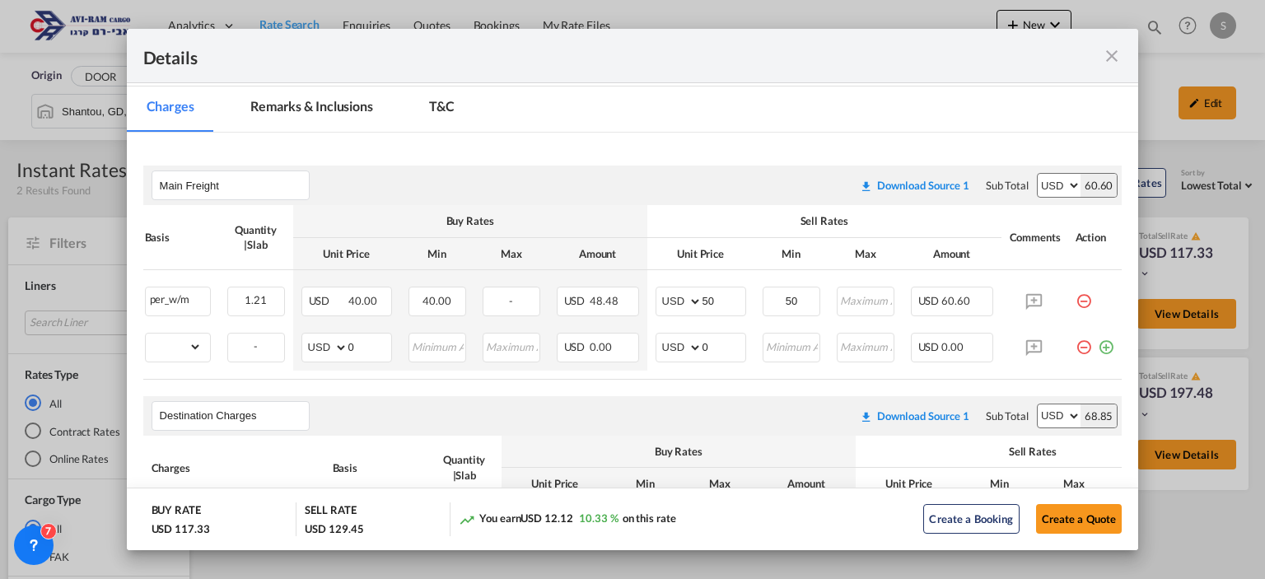
scroll to position [0, 0]
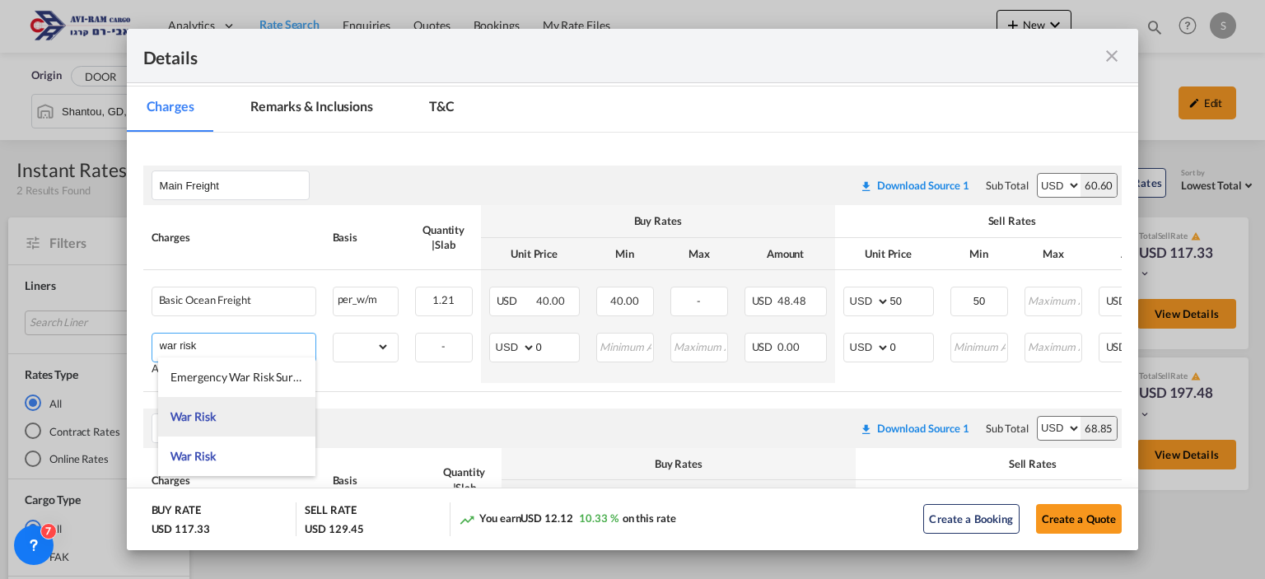
click at [227, 418] on li "War Risk" at bounding box center [236, 417] width 157 height 40
type input "War Risk"
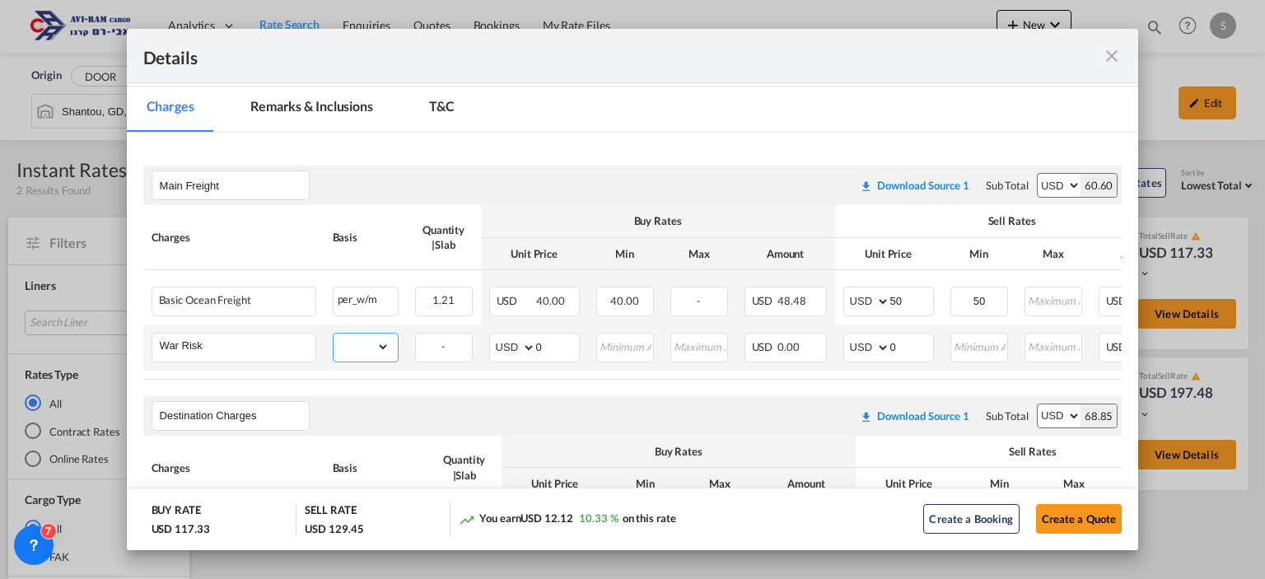
click at [369, 339] on select "gross_weight volumetric_weight per_shipment per_bl per_km per_hawb per_kg flat …" at bounding box center [362, 347] width 56 height 26
select select "per_w/m"
click at [334, 334] on select "gross_weight volumetric_weight per_shipment per_bl per_km per_hawb per_kg flat …" at bounding box center [362, 347] width 56 height 26
drag, startPoint x: 898, startPoint y: 339, endPoint x: 867, endPoint y: 345, distance: 31.8
click at [867, 345] on md-input-container "AED AFN ALL AMD ANG AOA ARS AUD AWG AZN BAM BBD BDT BGN BHD BIF BMD BND BOB BRL…" at bounding box center [888, 348] width 91 height 30
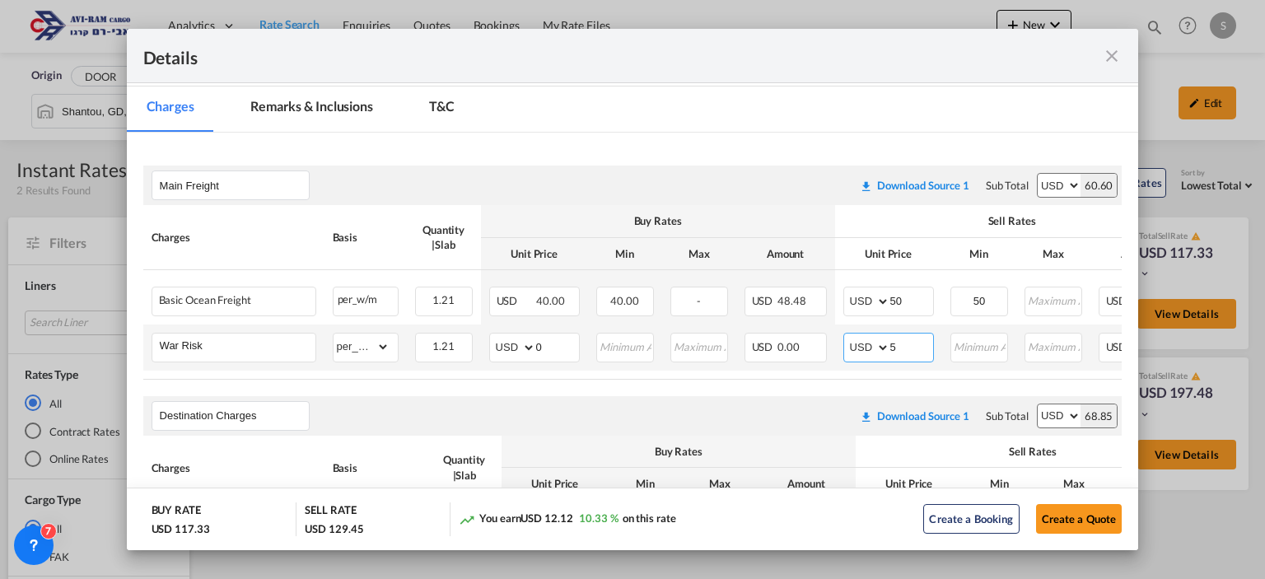
type input "5"
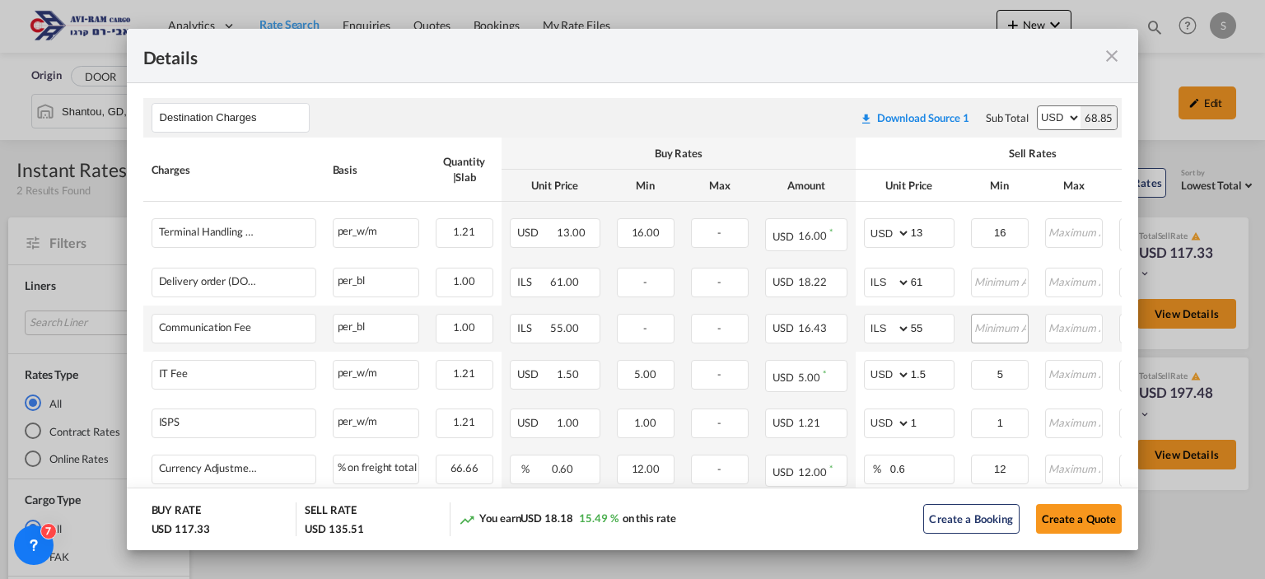
scroll to position [526, 0]
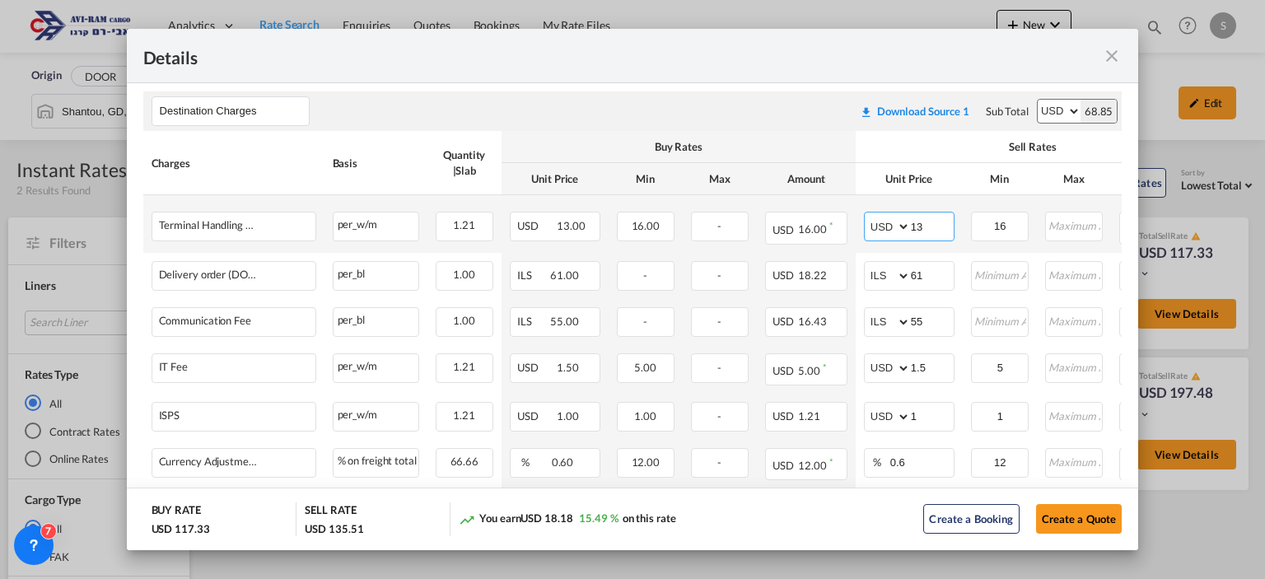
drag, startPoint x: 934, startPoint y: 233, endPoint x: 860, endPoint y: 250, distance: 76.1
click at [862, 250] on td "AED AFN ALL AMD ANG AOA ARS AUD AWG AZN BAM BBD BDT BGN BHD BIF BMD BND [PERSON…" at bounding box center [909, 223] width 107 height 57
type input "16"
type input "116"
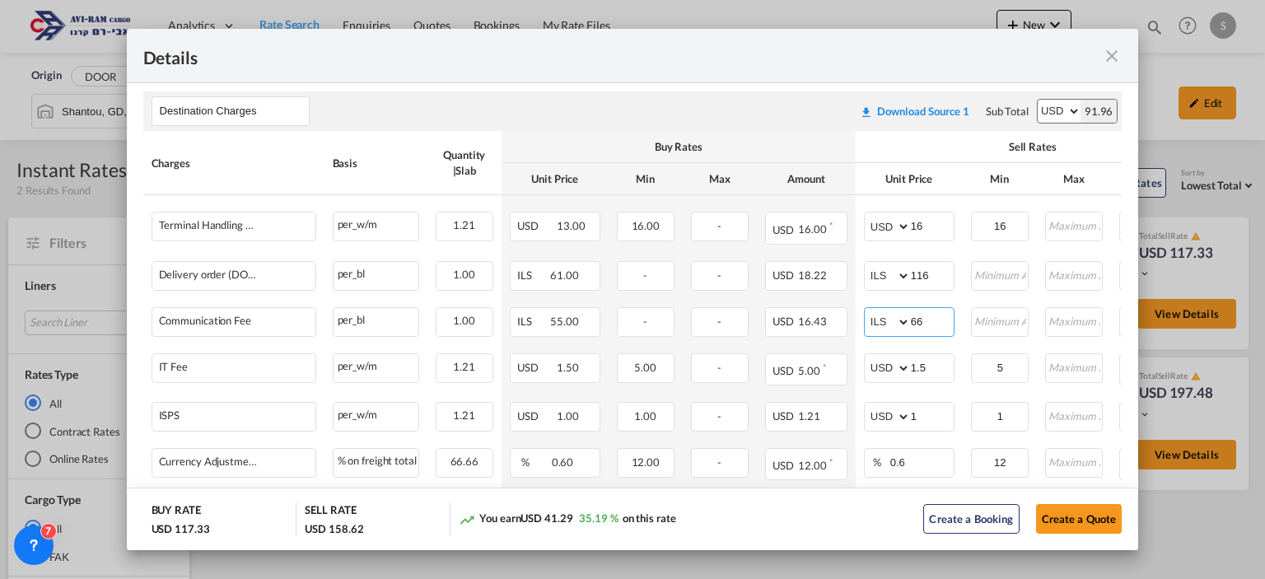
type input "66"
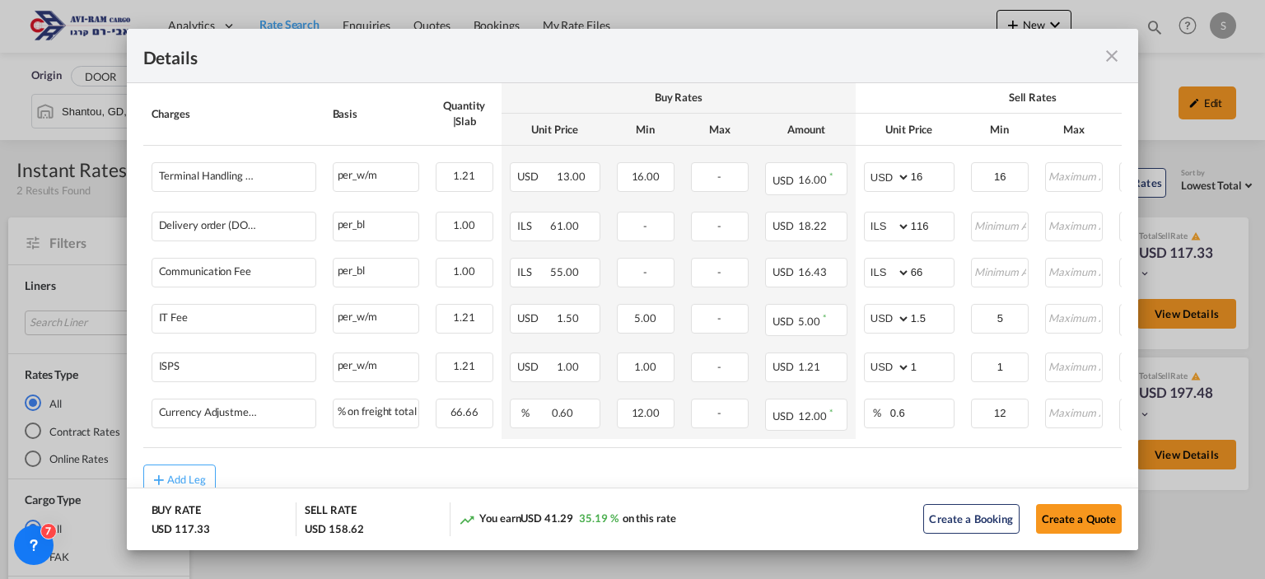
scroll to position [616, 0]
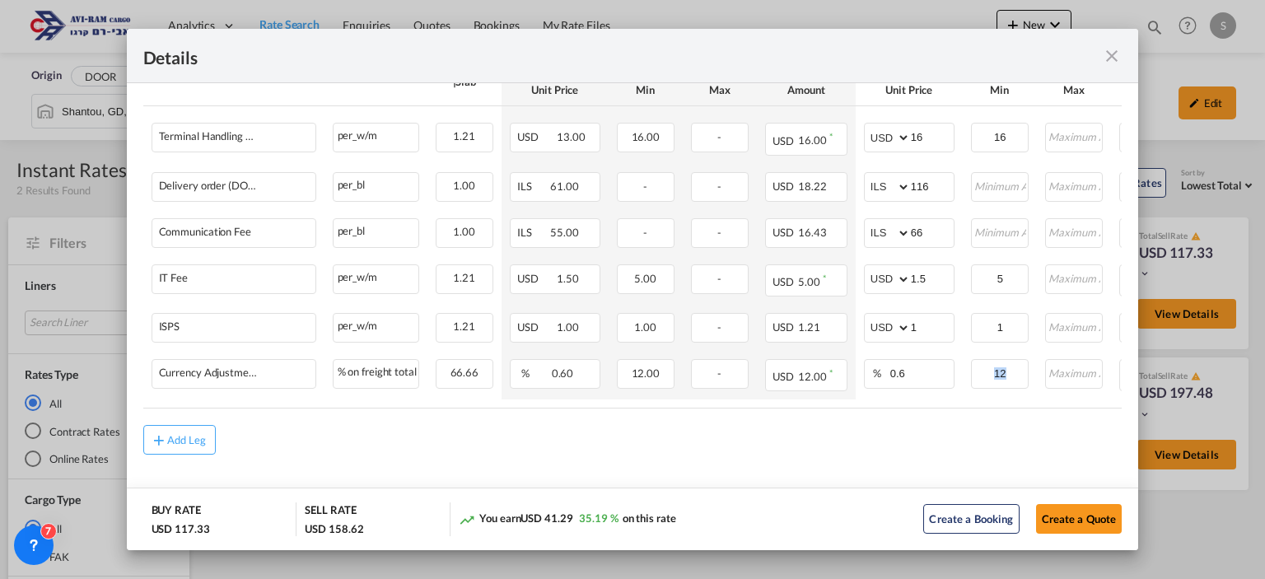
drag, startPoint x: 899, startPoint y: 404, endPoint x: 1024, endPoint y: 399, distance: 125.3
click at [1028, 395] on table "Charges Basis Quantity | Slab Buy Rates Sell Rates Comments Action Unit Price M…" at bounding box center [737, 225] width 1188 height 367
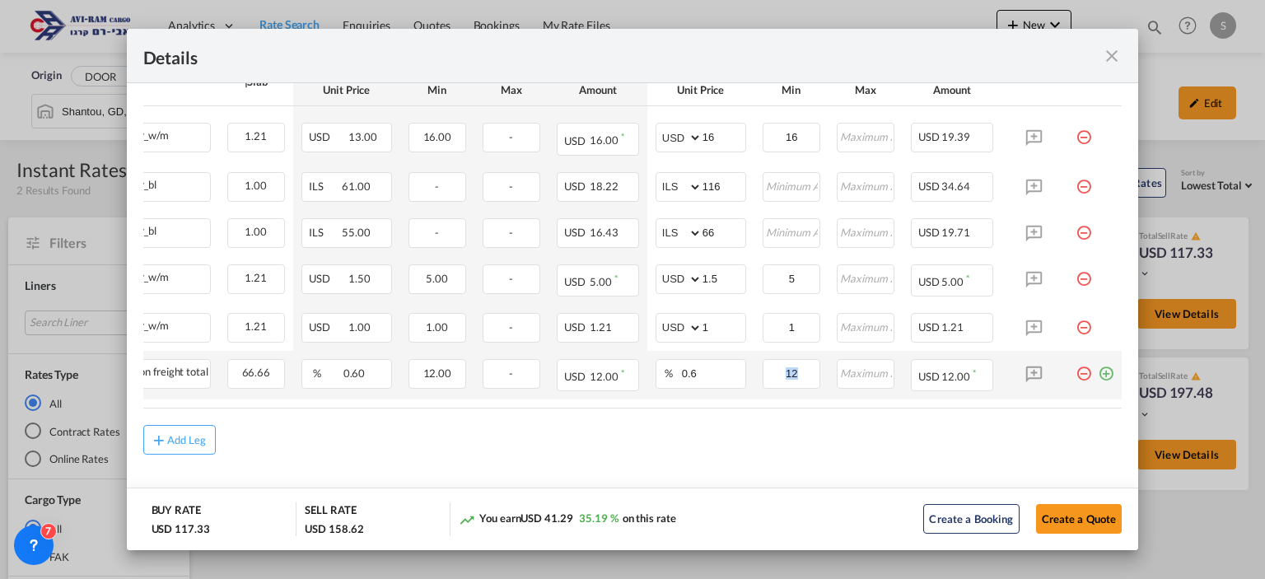
scroll to position [0, 221]
click at [1098, 368] on md-icon "icon-plus-circle-outline green-400-fg" at bounding box center [1106, 367] width 16 height 16
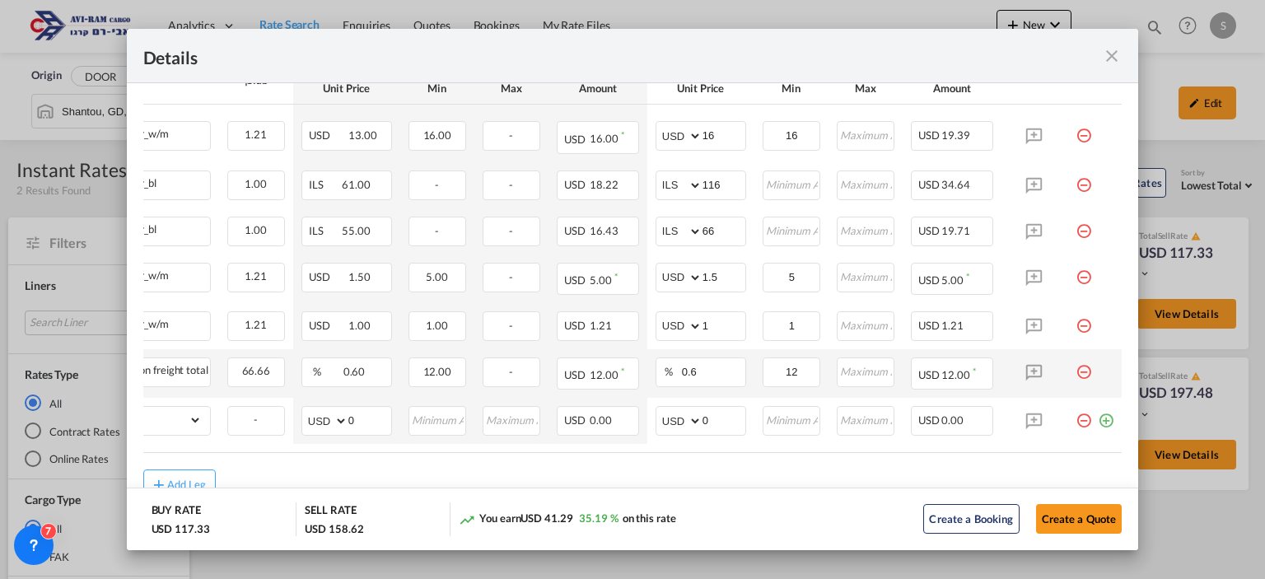
scroll to position [0, 0]
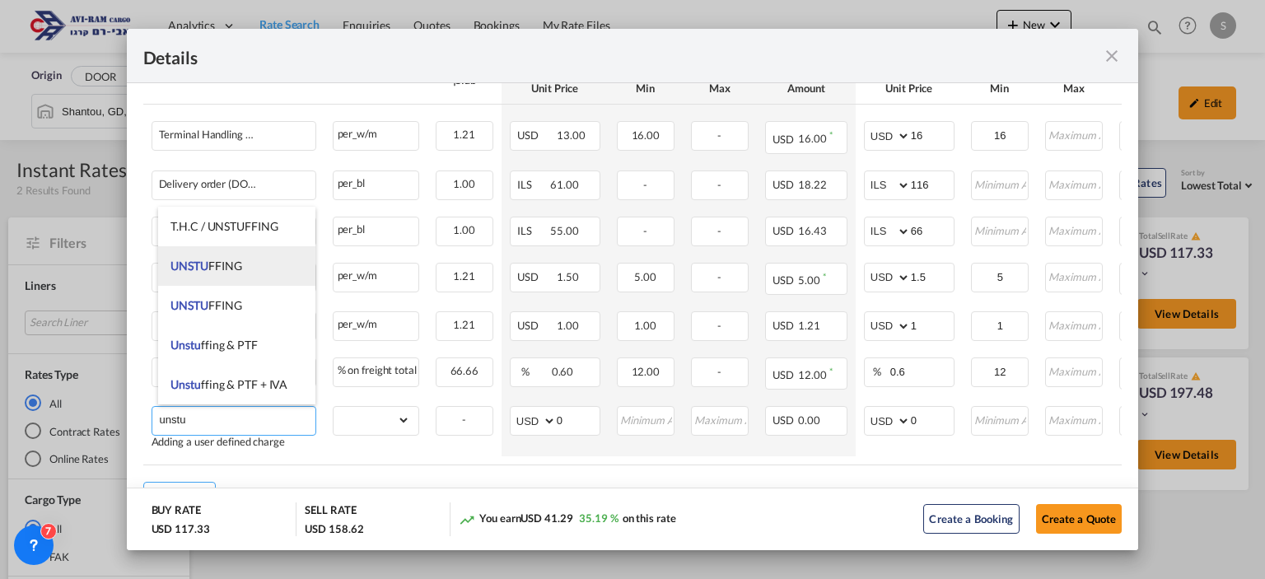
click at [248, 273] on li "UNSTU FFING" at bounding box center [236, 266] width 157 height 40
type input "UNSTUFFING"
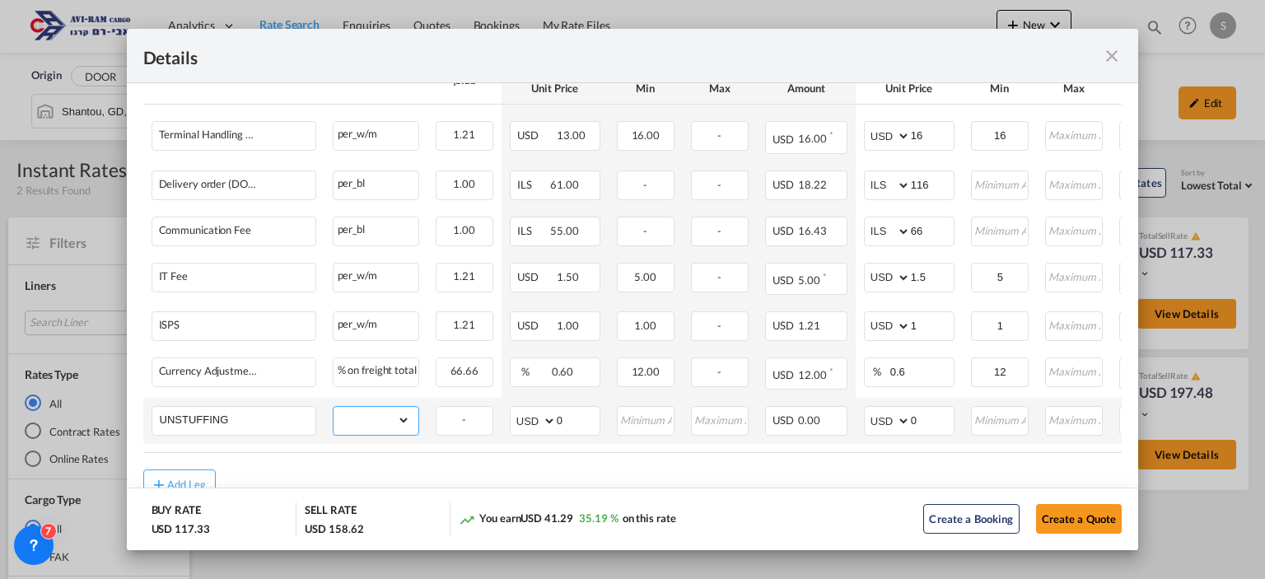
click at [353, 423] on select "gross_weight volumetric_weight per_shipment per_bl per_km per_hawb per_kg flat …" at bounding box center [372, 420] width 77 height 26
select select "per_ton"
click at [334, 407] on select "gross_weight volumetric_weight per_shipment per_bl per_km per_hawb per_kg flat …" at bounding box center [372, 420] width 77 height 26
drag, startPoint x: 914, startPoint y: 413, endPoint x: 893, endPoint y: 416, distance: 21.7
click at [893, 416] on md-input-container "AED AFN ALL AMD ANG AOA ARS AUD AWG AZN BAM BBD BDT BGN BHD BIF BMD BND BOB BRL…" at bounding box center [909, 421] width 91 height 30
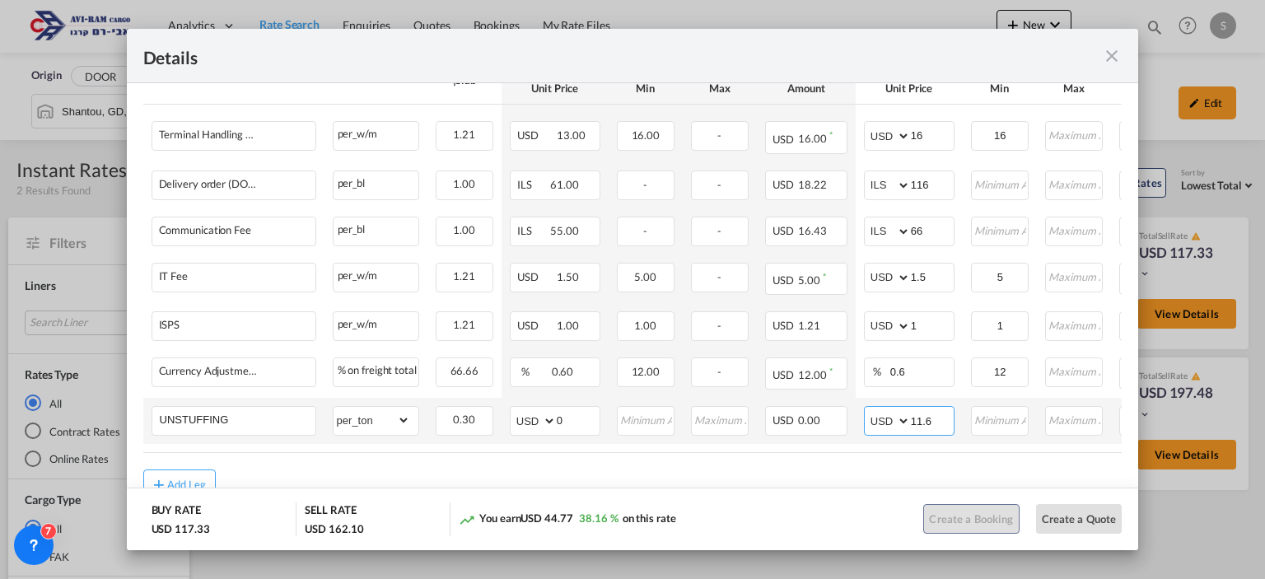
type input "11.6"
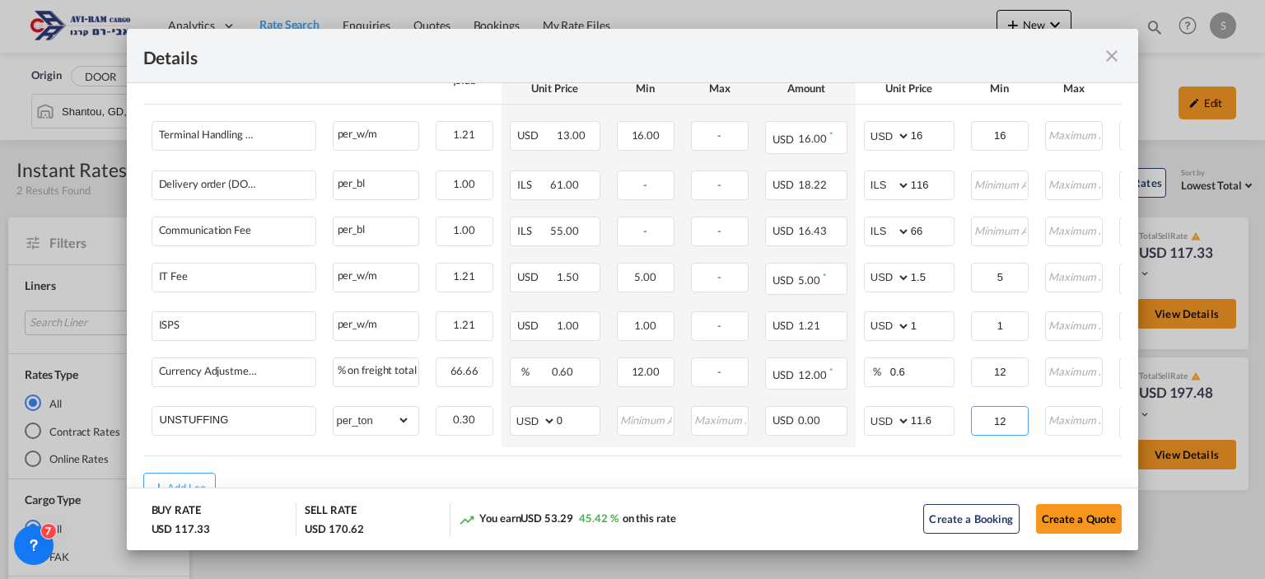
type input "12"
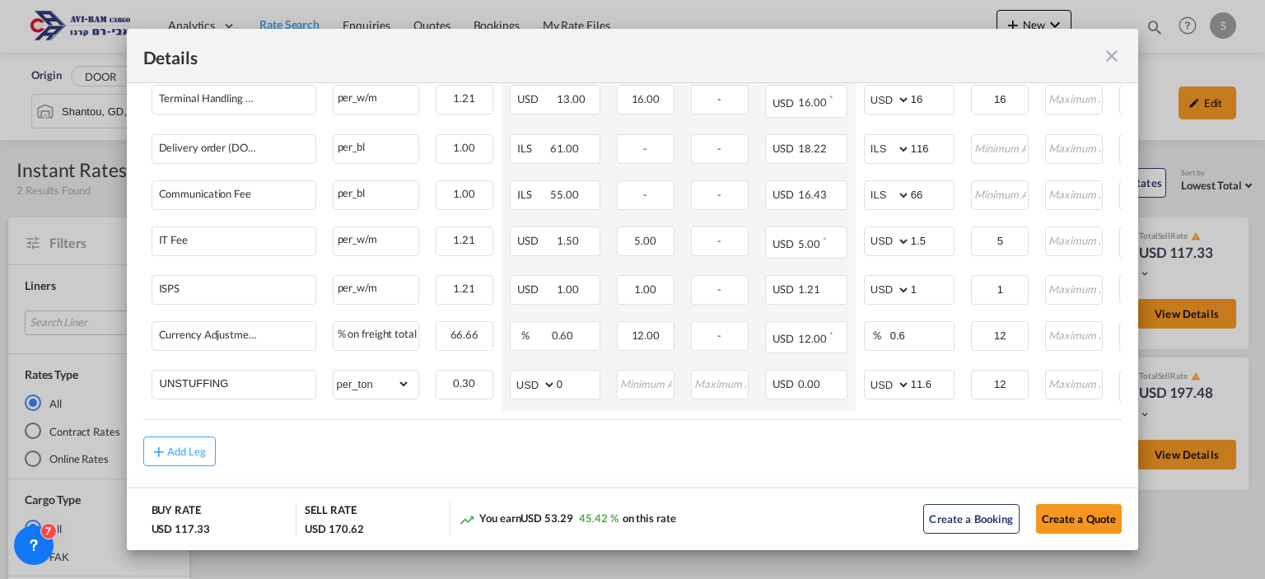
scroll to position [664, 0]
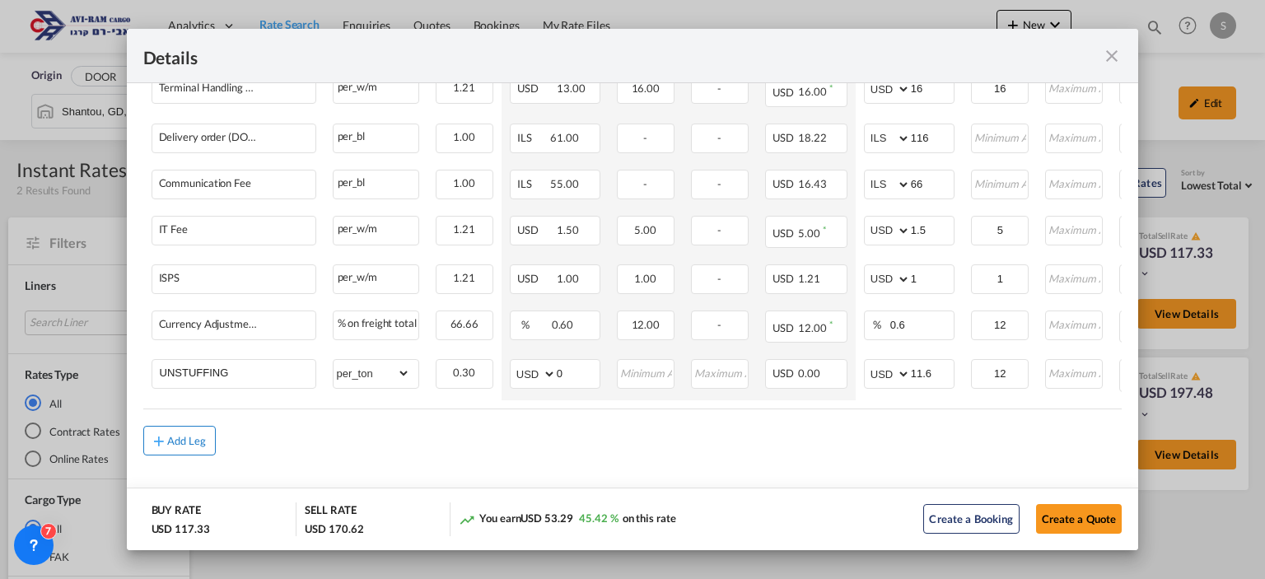
click at [192, 443] on div "Add Leg" at bounding box center [187, 441] width 40 height 10
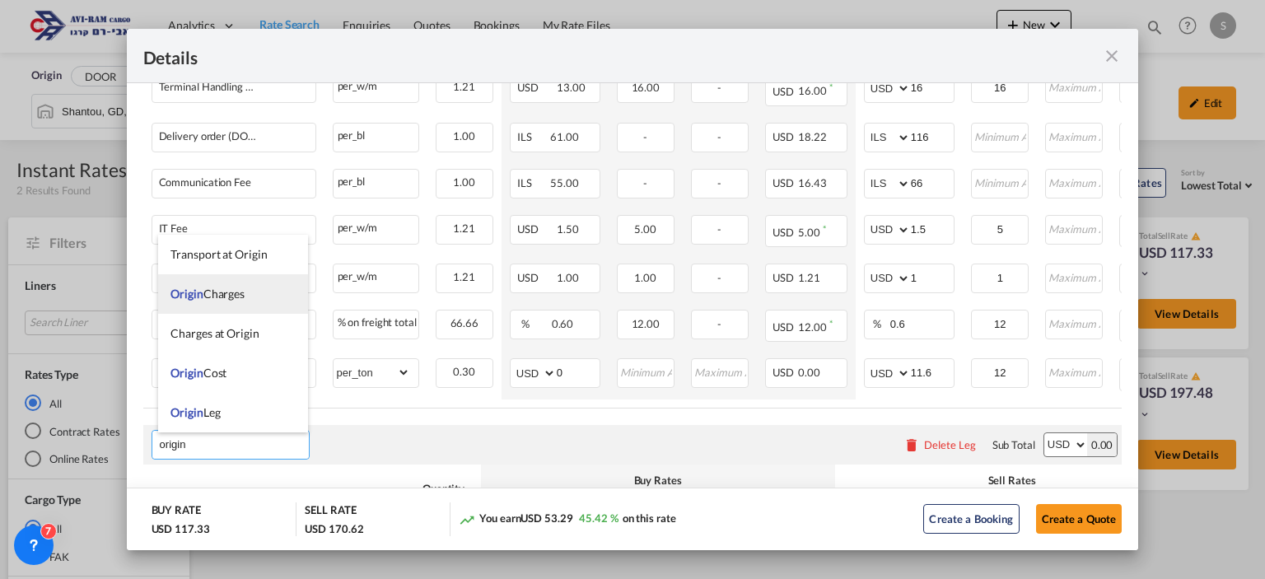
click at [218, 292] on span "Origin Charges" at bounding box center [208, 294] width 74 height 14
type input "Origin Charges"
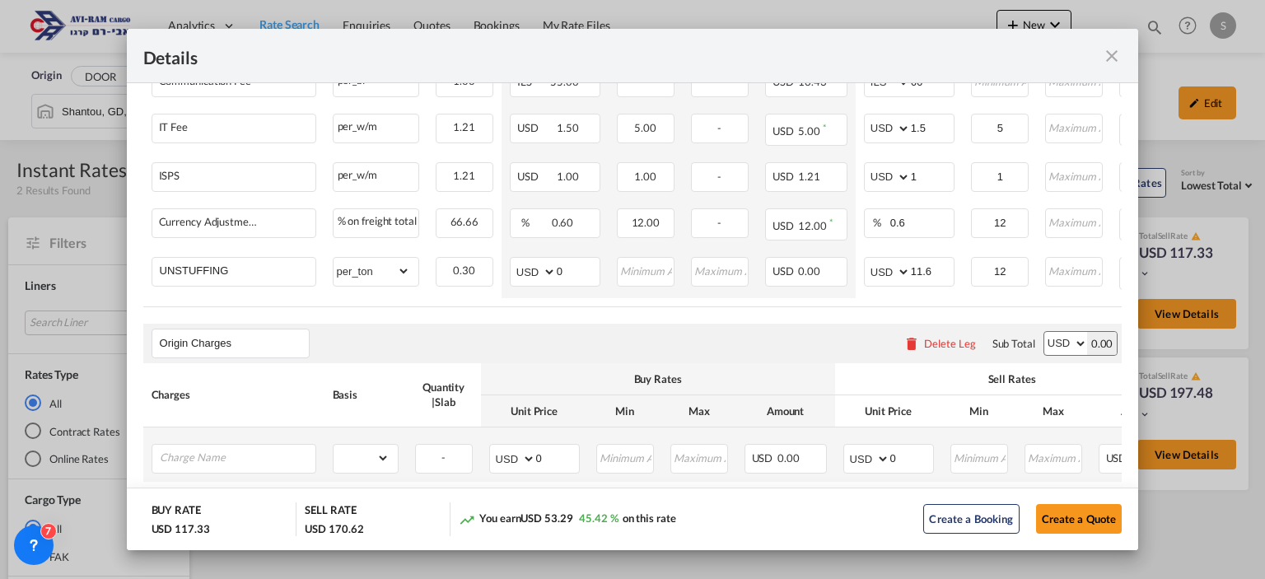
scroll to position [774, 0]
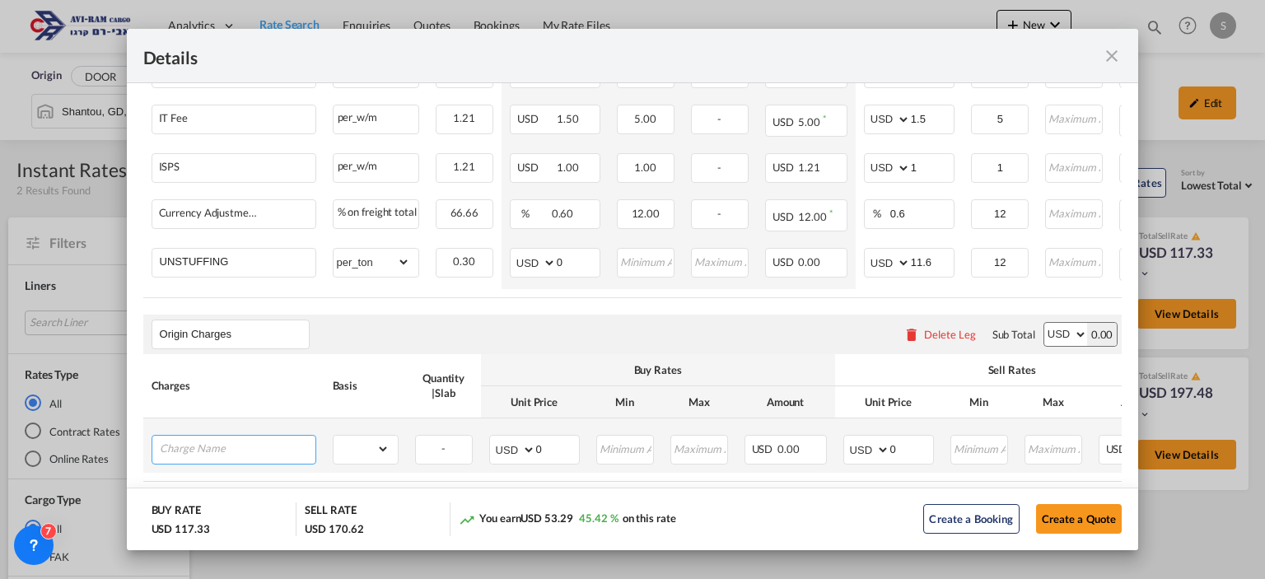
click at [255, 459] on input "Charge Name" at bounding box center [238, 448] width 156 height 25
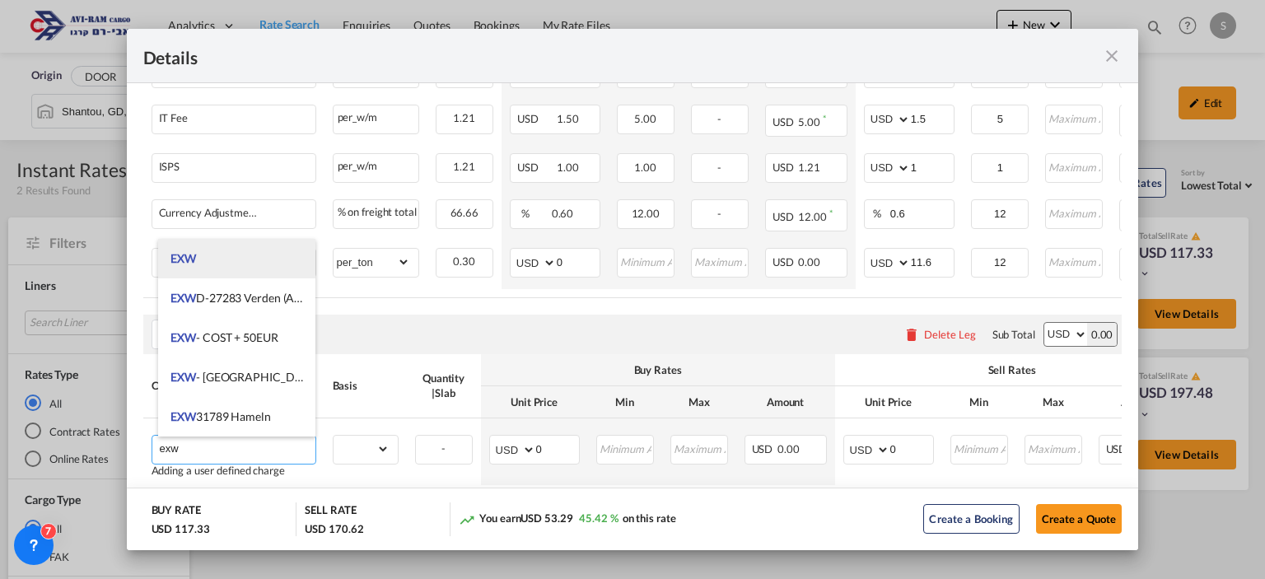
click at [248, 266] on li "EXW" at bounding box center [236, 259] width 157 height 40
type input "EXW"
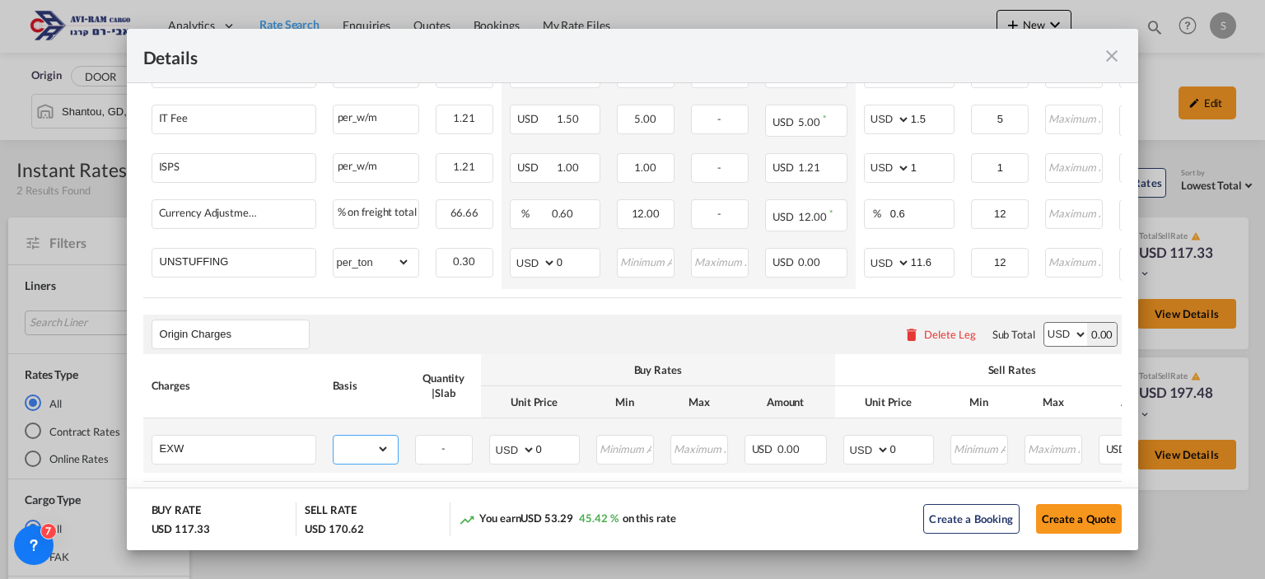
click at [347, 451] on select "gross_weight volumetric_weight per_shipment per_bl per_km per_hawb per_kg flat …" at bounding box center [362, 449] width 56 height 26
select select "per_shipment"
click at [334, 437] on select "gross_weight volumetric_weight per_shipment per_bl per_km per_hawb per_kg flat …" at bounding box center [362, 449] width 56 height 26
drag, startPoint x: 902, startPoint y: 451, endPoint x: 877, endPoint y: 457, distance: 25.4
click at [877, 457] on md-input-container "AED AFN ALL AMD ANG AOA ARS AUD AWG AZN BAM BBD BDT BGN BHD BIF BMD BND BOB BRL…" at bounding box center [888, 450] width 91 height 30
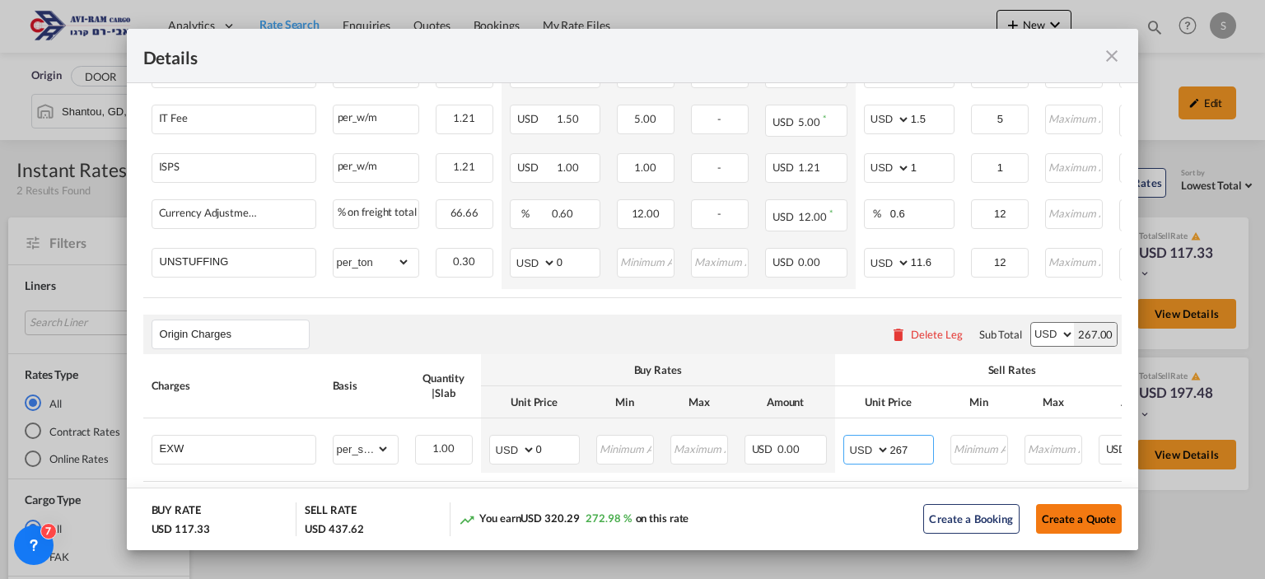
type input "267"
click at [1054, 515] on button "Create a Quote" at bounding box center [1079, 519] width 86 height 30
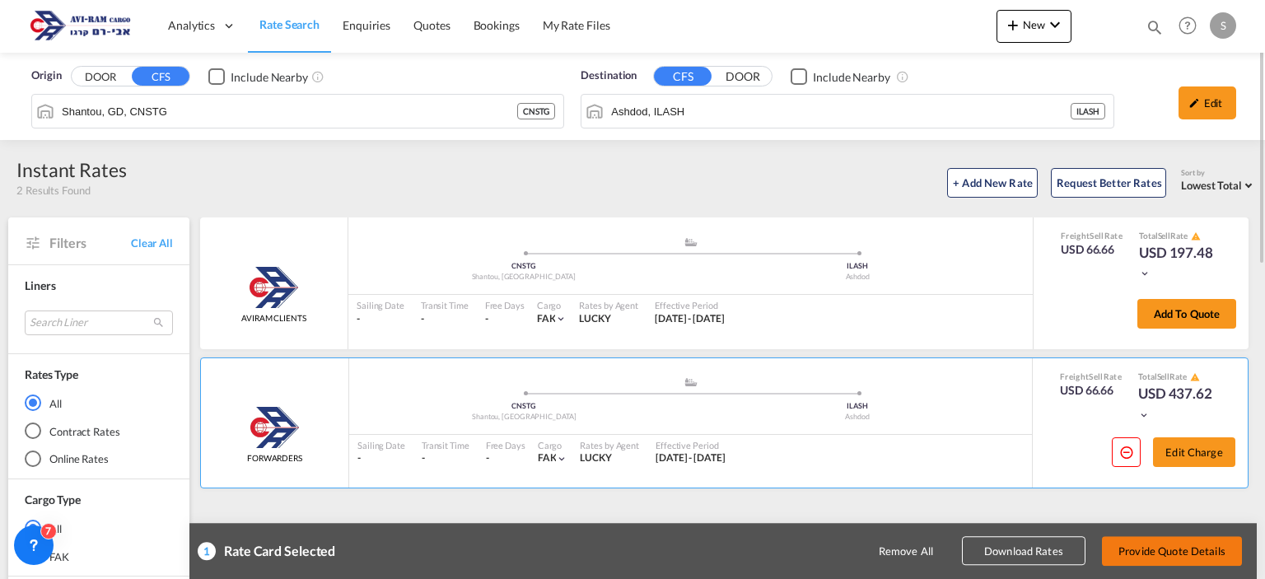
click at [1169, 556] on button "Provide Quote Details" at bounding box center [1172, 551] width 140 height 30
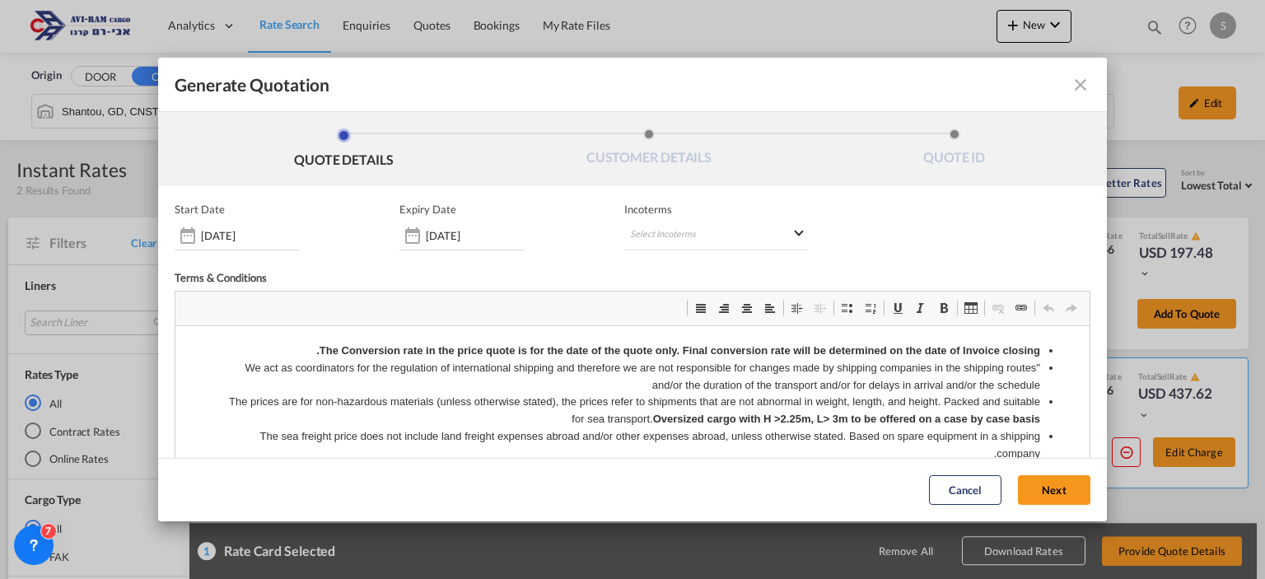
scroll to position [0, 0]
click at [659, 227] on md-select "Select Incoterms FCA - export Free Carrier FCA - import Free Carrier DAP - impo…" at bounding box center [715, 236] width 183 height 30
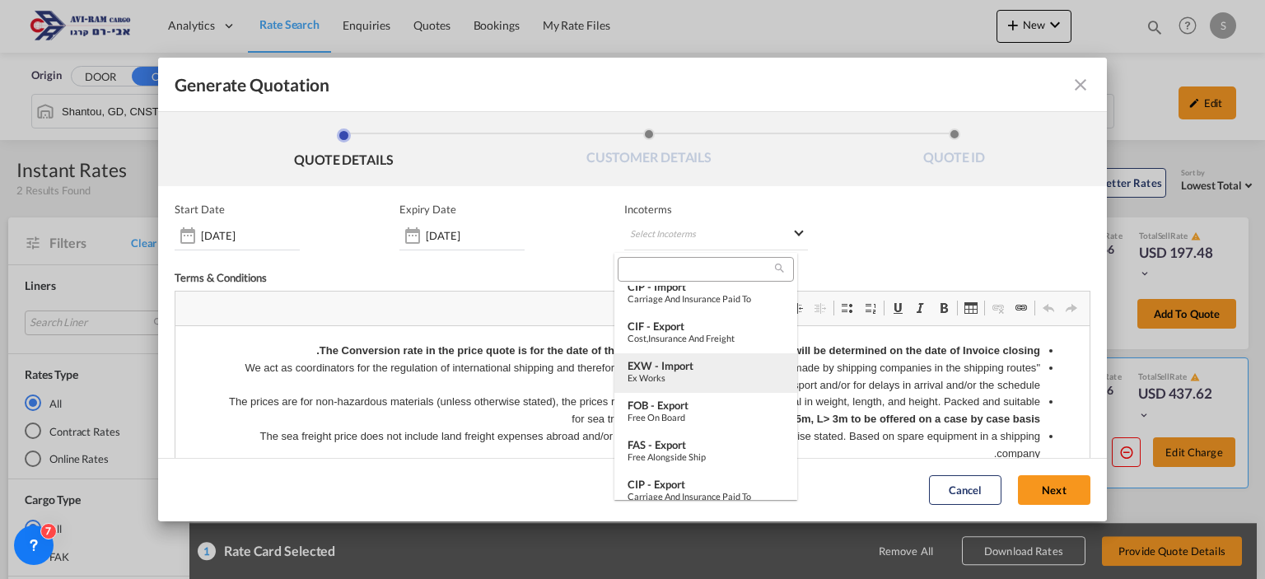
scroll to position [291, 0]
click at [685, 377] on div "Ex Works" at bounding box center [706, 375] width 157 height 11
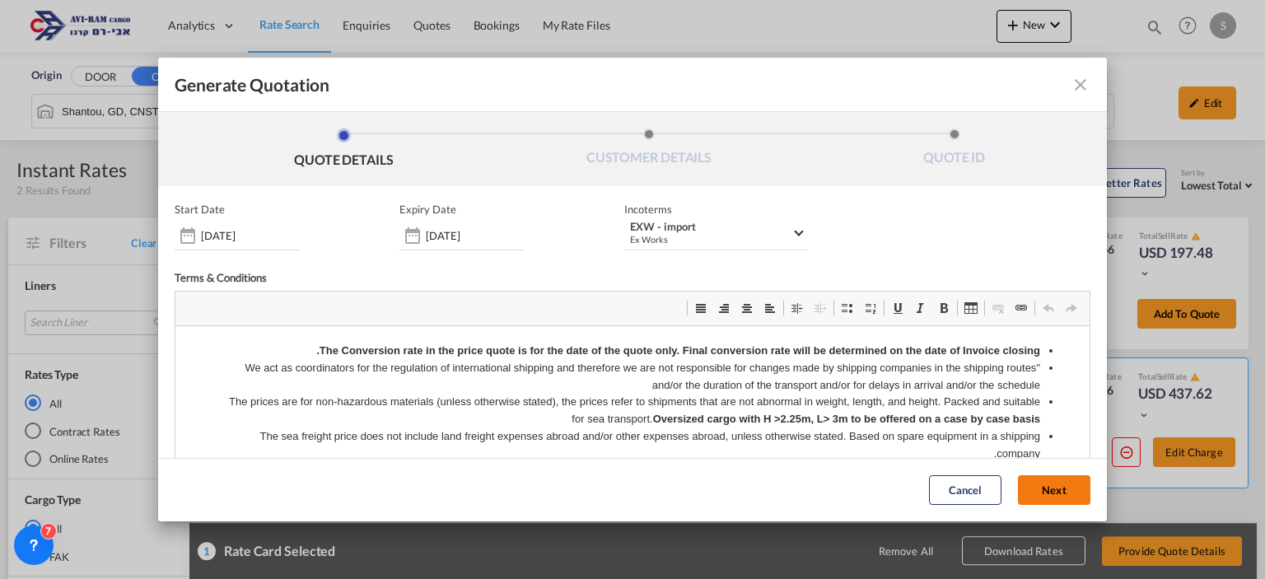
click at [1028, 484] on button "Next" at bounding box center [1054, 491] width 72 height 30
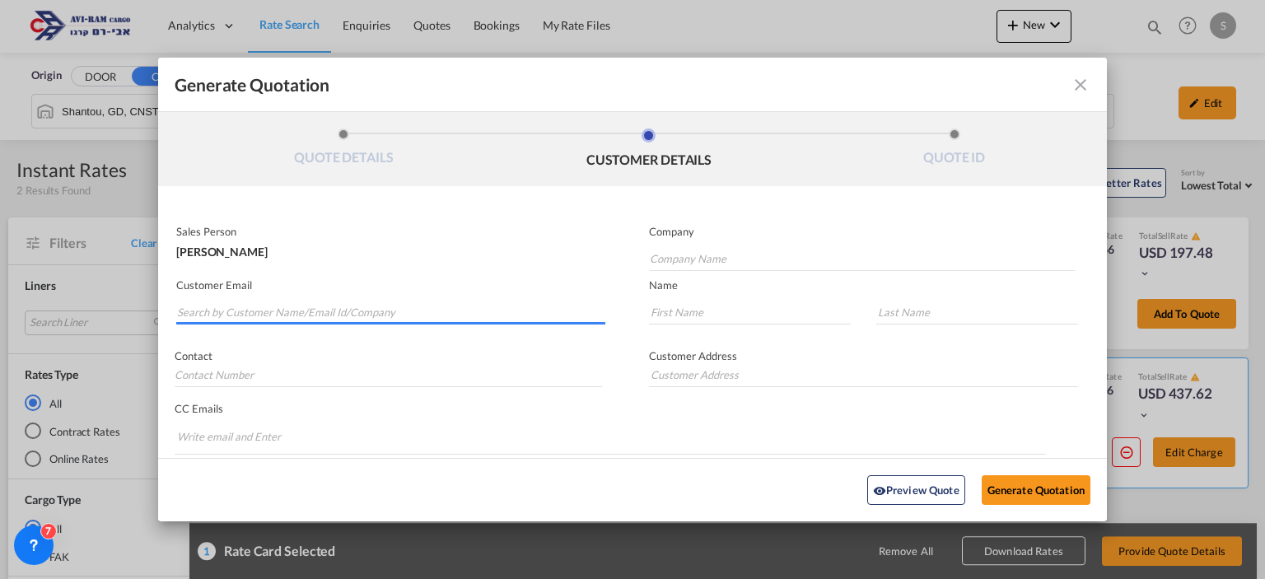
click at [326, 315] on input "Search by Customer Name/Email Id/Company" at bounding box center [391, 312] width 428 height 25
type input "r"
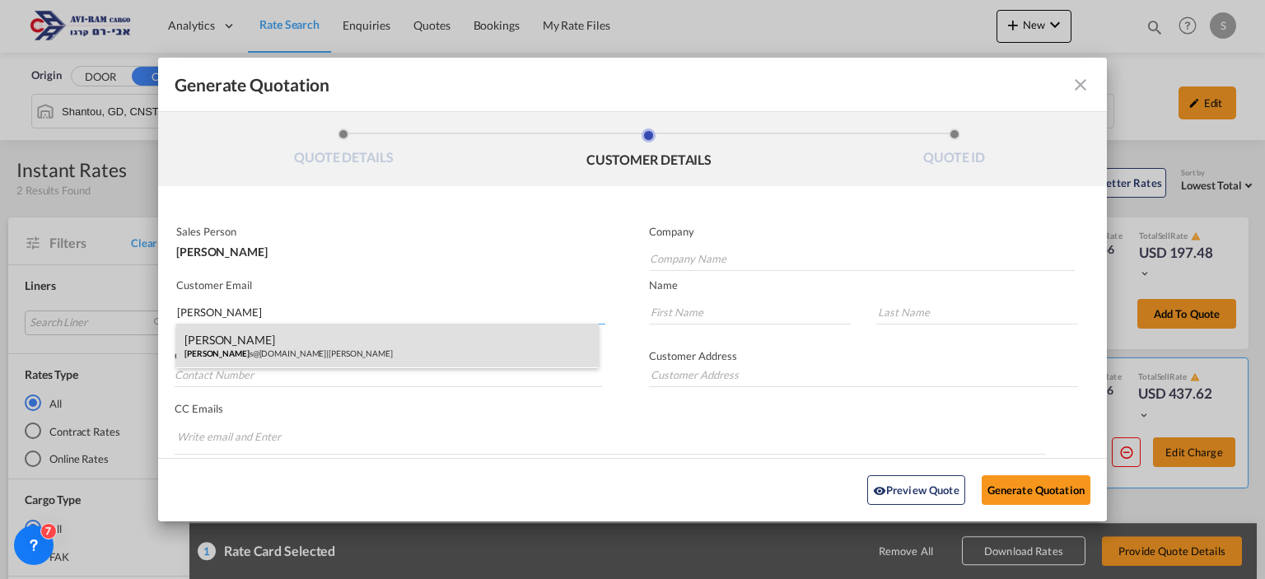
type input "[PERSON_NAME]"
click at [309, 343] on div "[PERSON_NAME] [PERSON_NAME] s@[DOMAIN_NAME] | [PERSON_NAME]" at bounding box center [387, 346] width 423 height 44
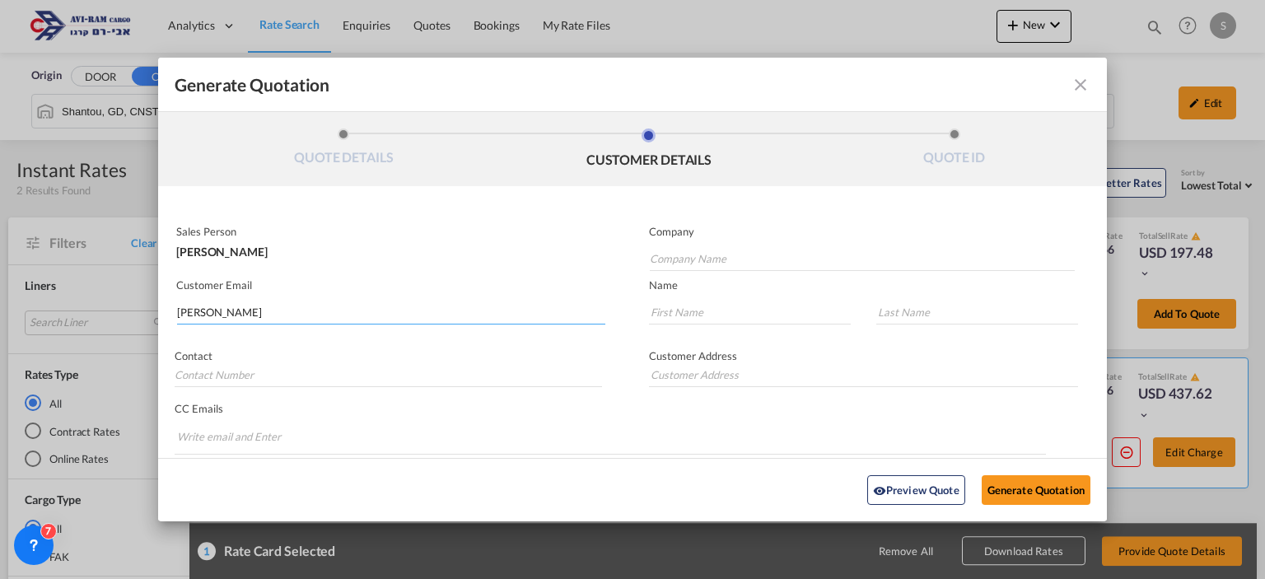
type input "[PERSON_NAME]"
type input "[EMAIL_ADDRESS][DOMAIN_NAME]"
type input "Arie"
type input "Gueta"
type input "."
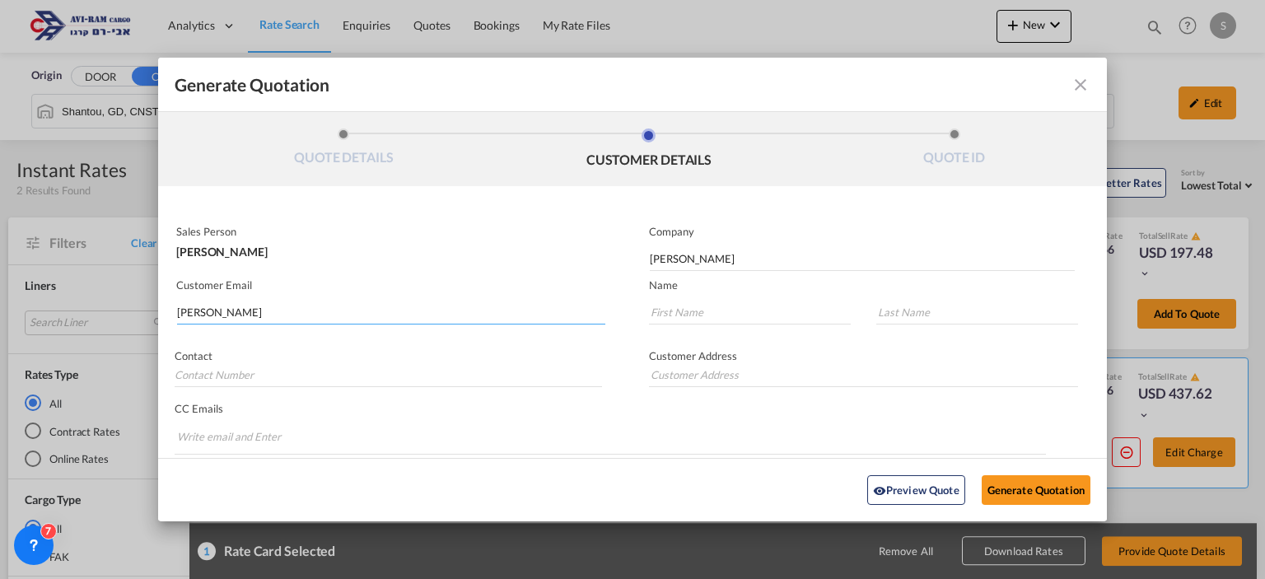
type input "."
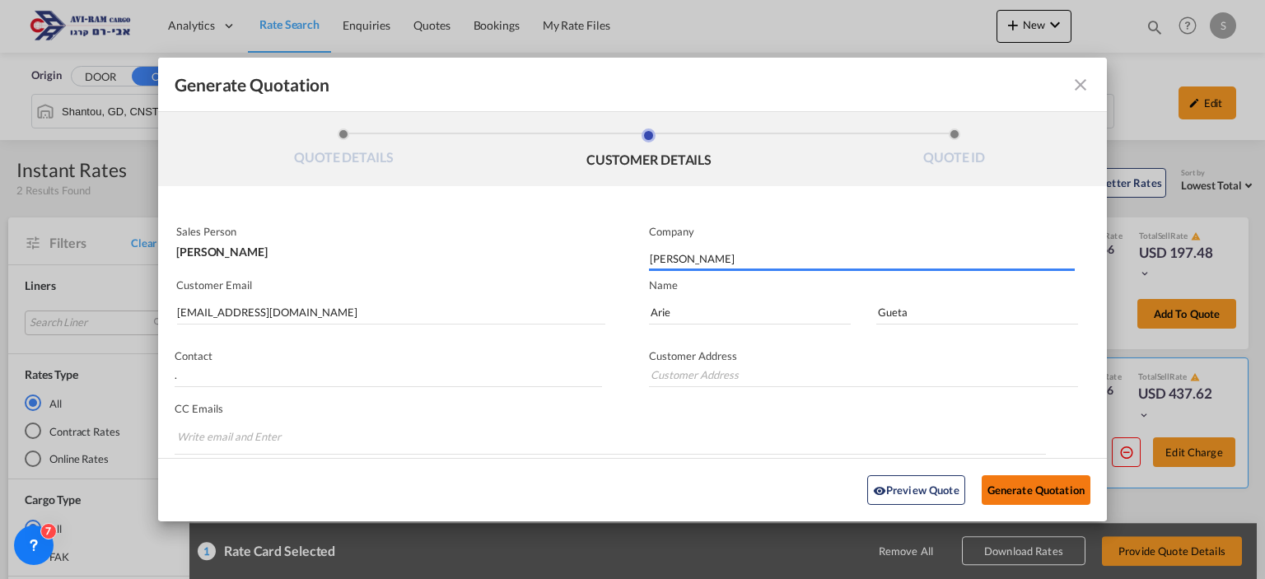
click at [1004, 500] on button "Generate Quotation" at bounding box center [1036, 490] width 109 height 30
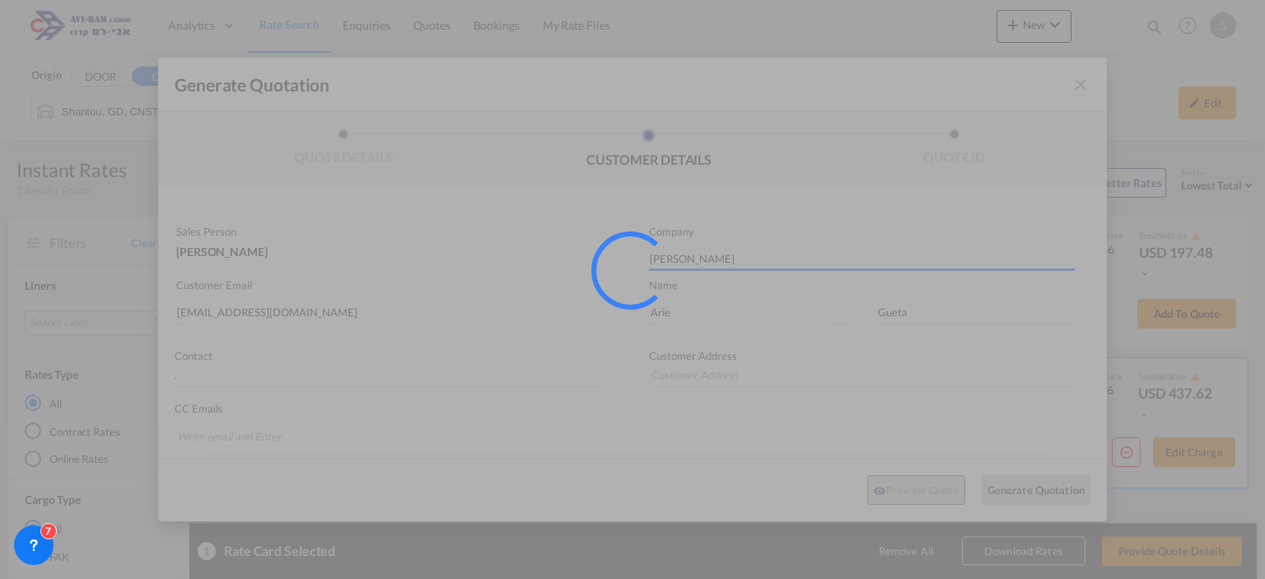
type input "."
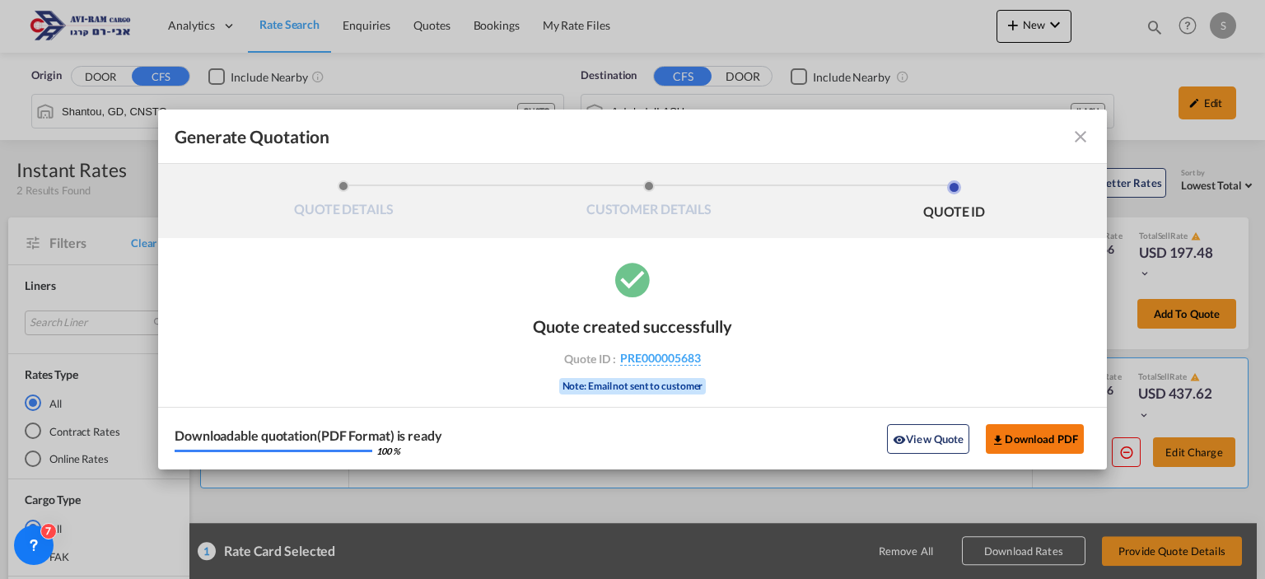
click at [1025, 445] on button "Download PDF" at bounding box center [1035, 439] width 98 height 30
